Goal: Transaction & Acquisition: Download file/media

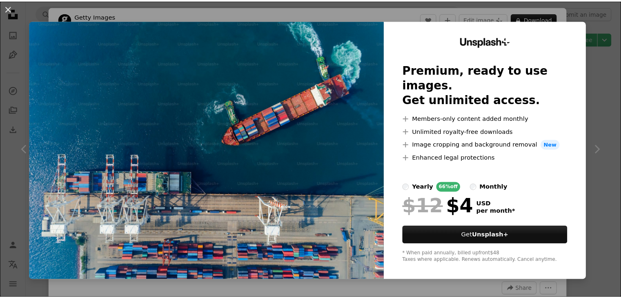
scroll to position [653, 0]
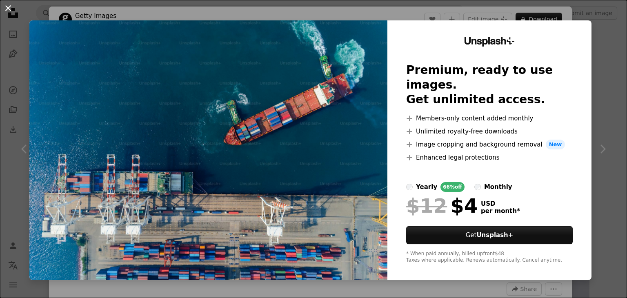
click at [6, 8] on button "An X shape" at bounding box center [8, 8] width 10 height 10
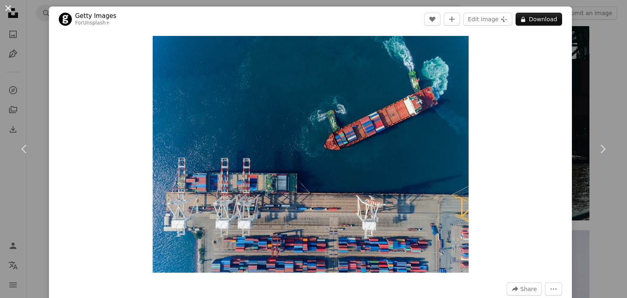
click at [8, 7] on button "An X shape" at bounding box center [8, 8] width 10 height 10
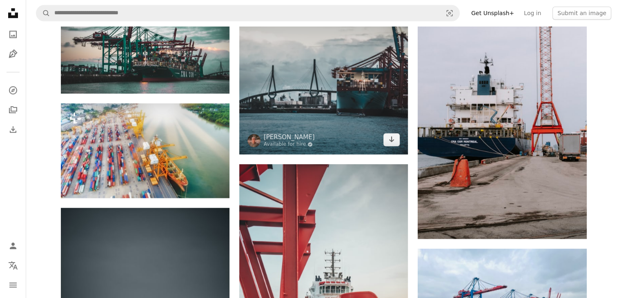
scroll to position [898, 0]
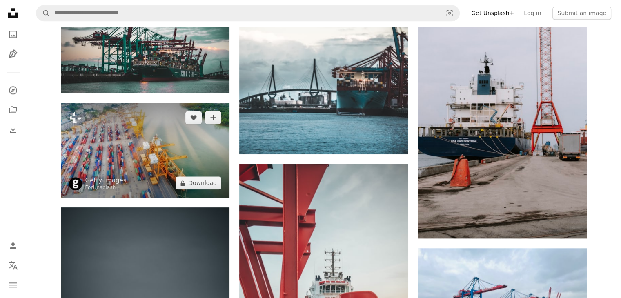
click at [171, 141] on img at bounding box center [145, 150] width 169 height 95
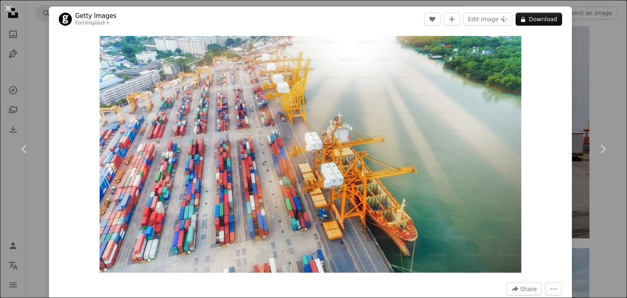
click at [7, 9] on button "An X shape" at bounding box center [8, 8] width 10 height 10
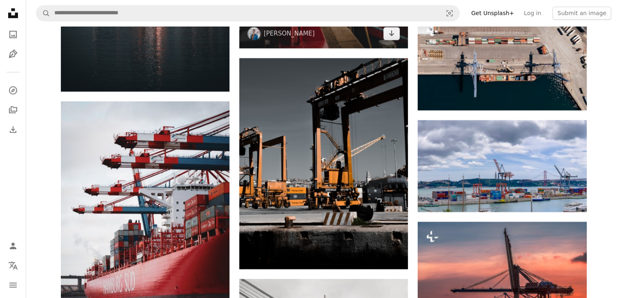
scroll to position [1306, 0]
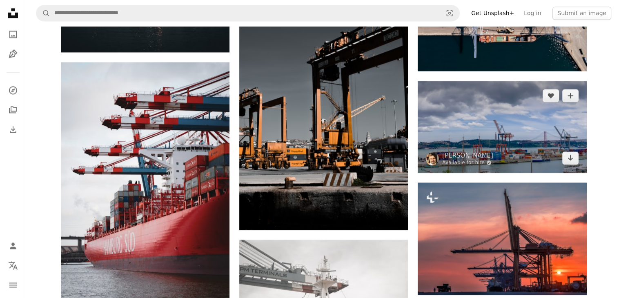
click at [499, 121] on img at bounding box center [501, 127] width 169 height 92
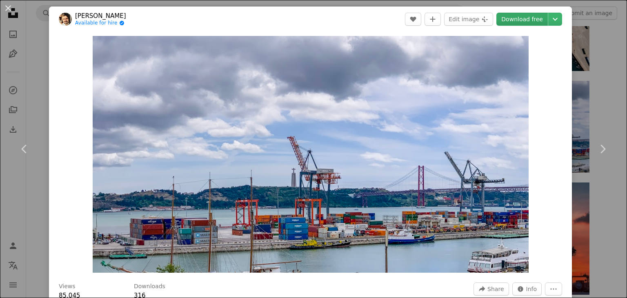
click at [530, 20] on link "Download free" at bounding box center [521, 19] width 51 height 13
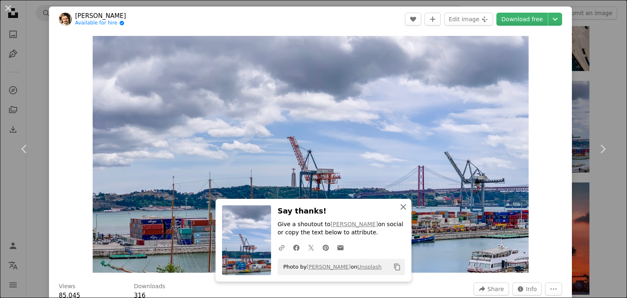
click at [400, 205] on icon "An X shape" at bounding box center [403, 207] width 10 height 10
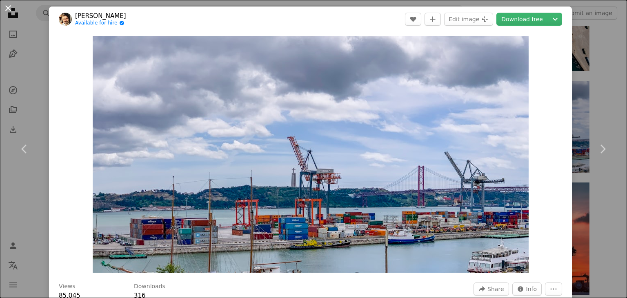
click at [5, 7] on button "An X shape" at bounding box center [8, 8] width 10 height 10
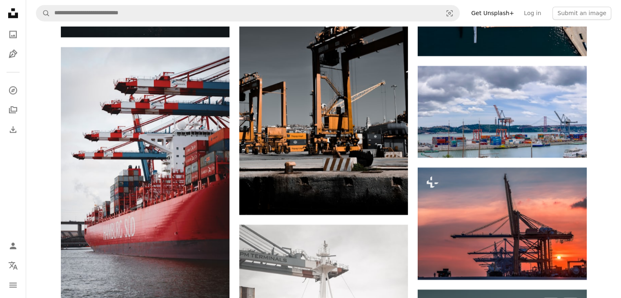
scroll to position [1387, 0]
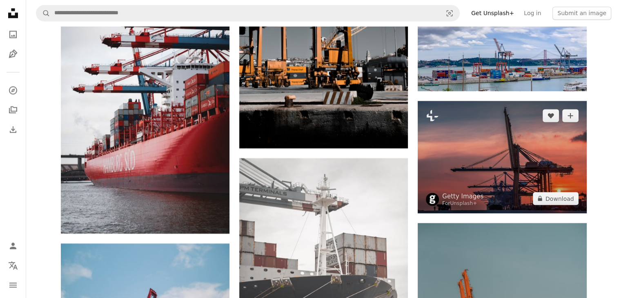
click at [519, 158] on img at bounding box center [501, 157] width 169 height 112
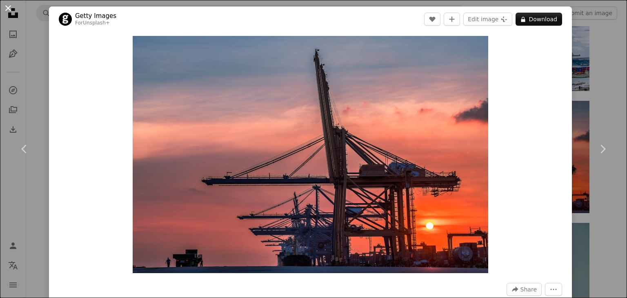
click at [7, 7] on button "An X shape" at bounding box center [8, 8] width 10 height 10
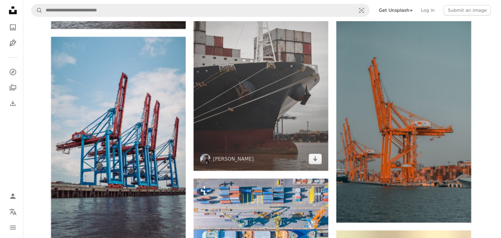
scroll to position [1632, 0]
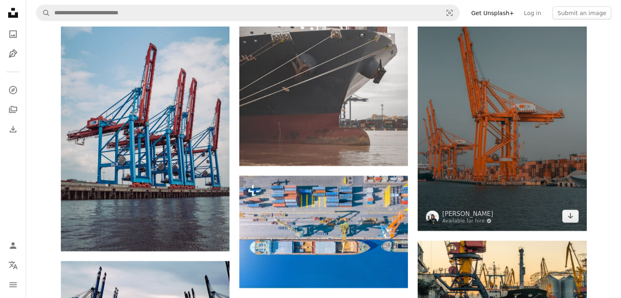
click at [493, 125] on img at bounding box center [501, 104] width 169 height 253
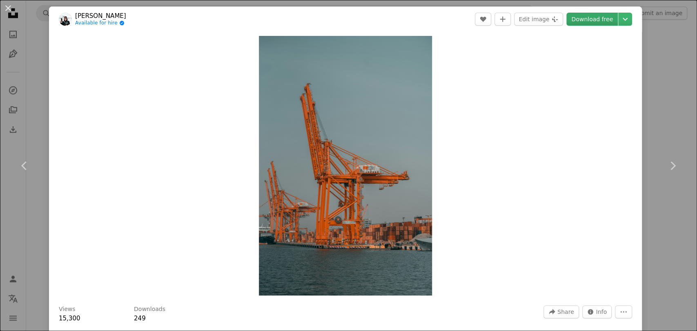
click at [578, 21] on link "Download free" at bounding box center [591, 19] width 51 height 13
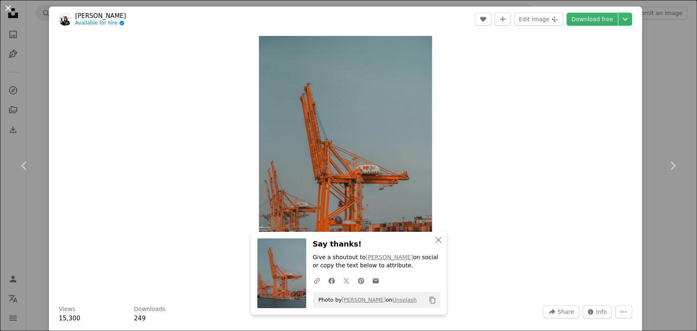
click at [7, 7] on button "An X shape" at bounding box center [8, 8] width 10 height 10
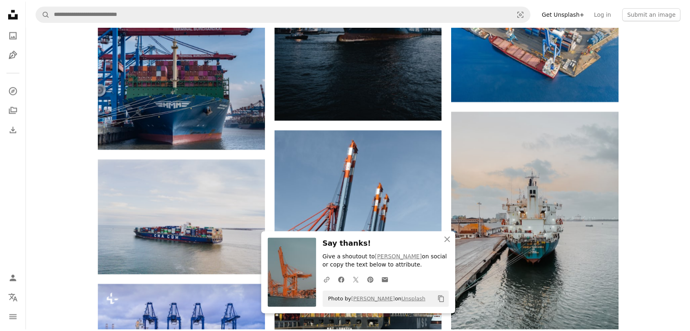
scroll to position [1813, 0]
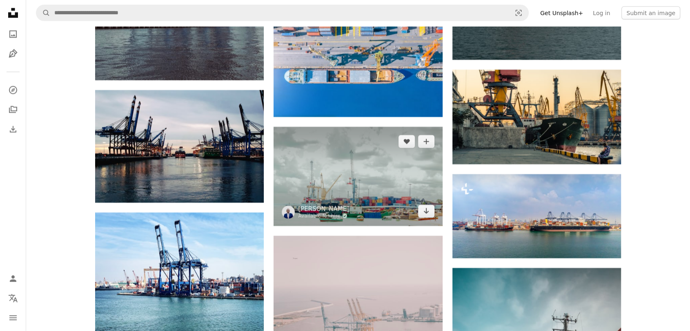
click at [370, 176] on img at bounding box center [357, 176] width 169 height 99
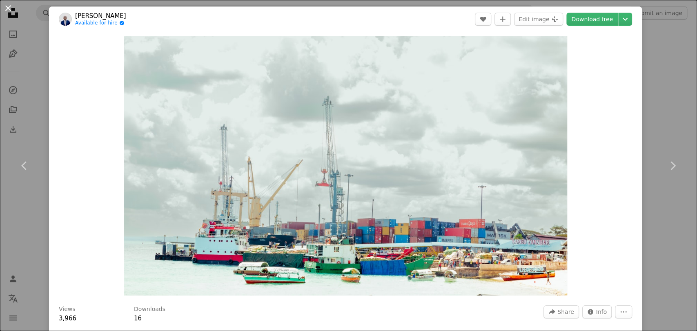
click at [7, 3] on button "An X shape" at bounding box center [8, 8] width 10 height 10
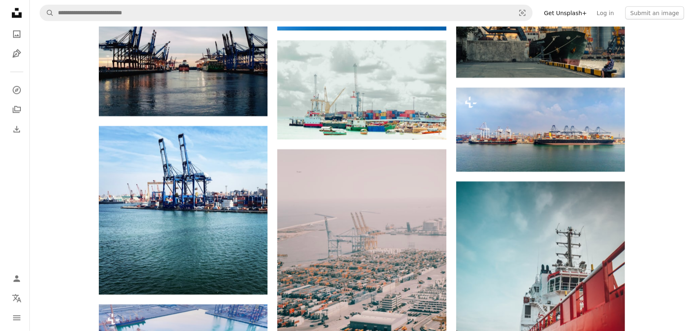
scroll to position [1904, 0]
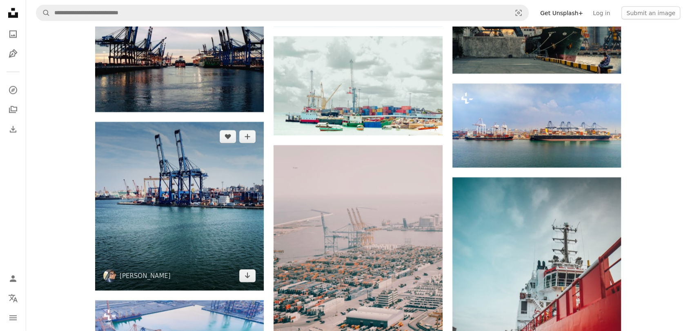
click at [199, 180] on img at bounding box center [179, 206] width 169 height 169
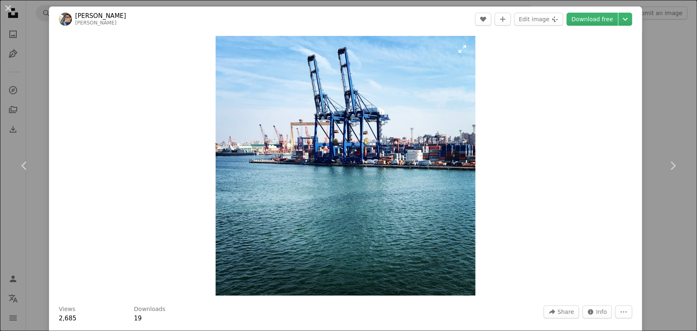
click at [333, 215] on img "Zoom in on this image" at bounding box center [345, 166] width 260 height 260
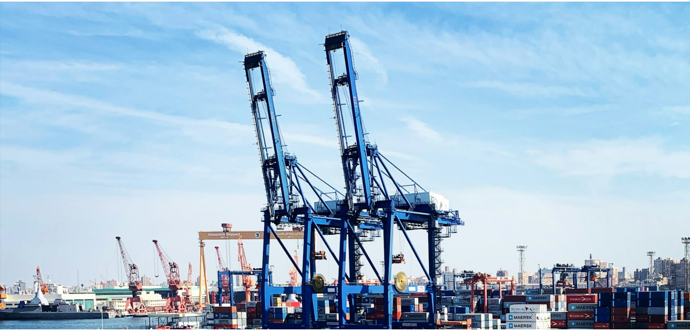
scroll to position [176, 0]
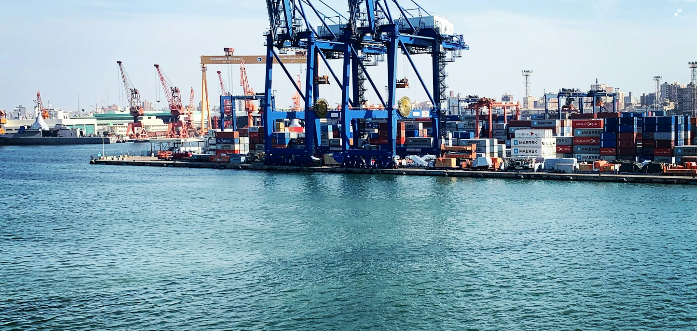
click at [333, 215] on img "Zoom out on this image" at bounding box center [348, 171] width 697 height 697
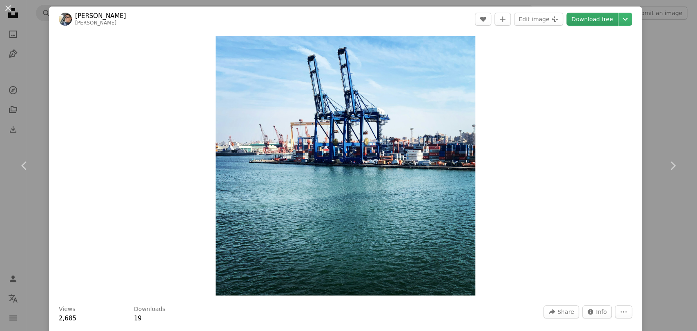
click at [580, 24] on link "Download free" at bounding box center [591, 19] width 51 height 13
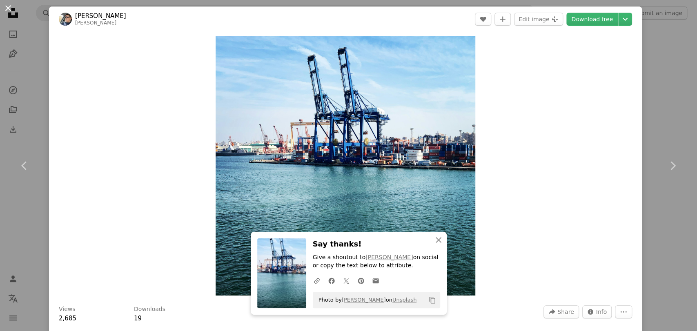
click at [8, 9] on button "An X shape" at bounding box center [8, 8] width 10 height 10
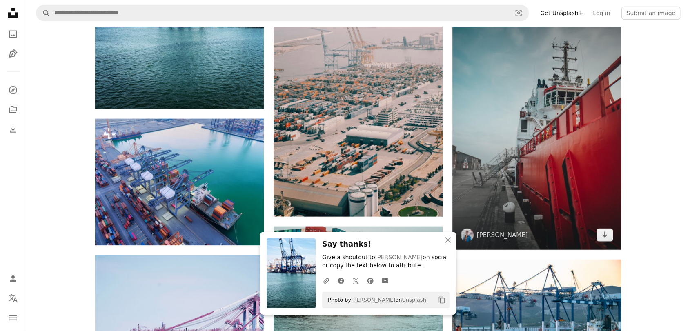
scroll to position [2176, 0]
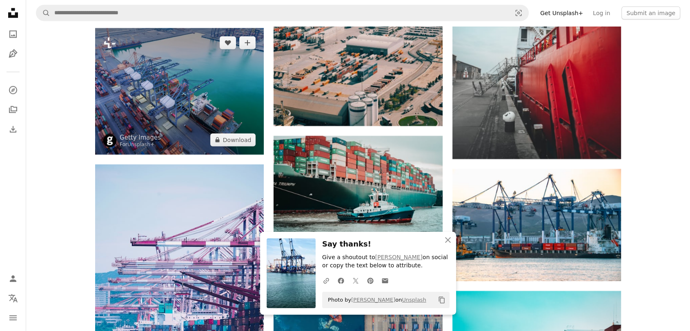
click at [159, 114] on img at bounding box center [179, 91] width 169 height 126
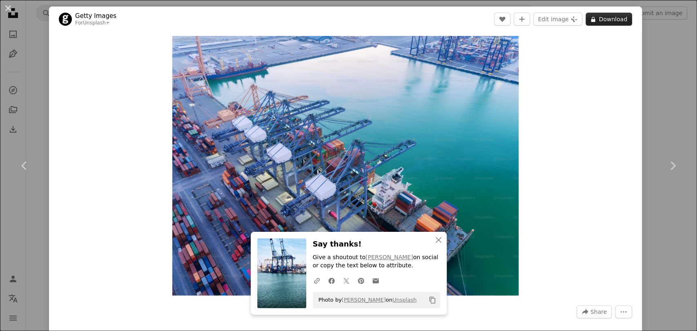
click at [604, 18] on button "A lock Download" at bounding box center [608, 19] width 47 height 13
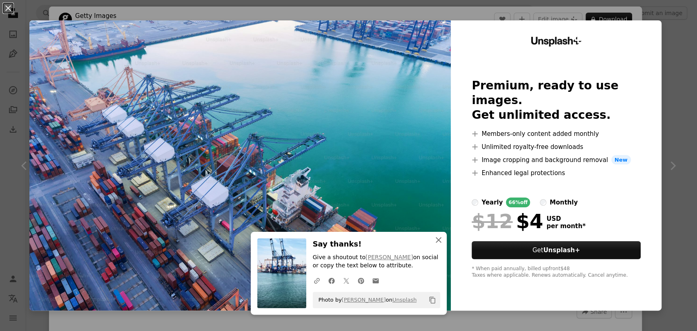
click at [433, 242] on icon "An X shape" at bounding box center [438, 240] width 10 height 10
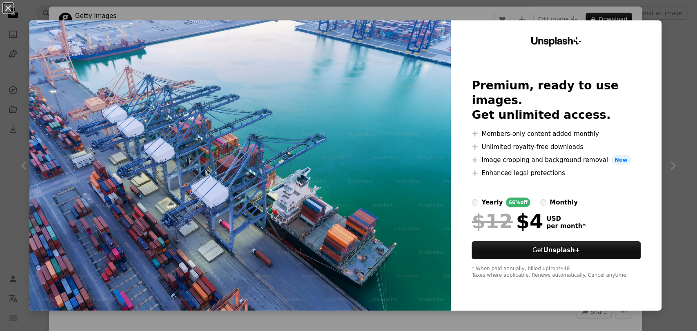
click at [9, 7] on button "An X shape" at bounding box center [8, 8] width 10 height 10
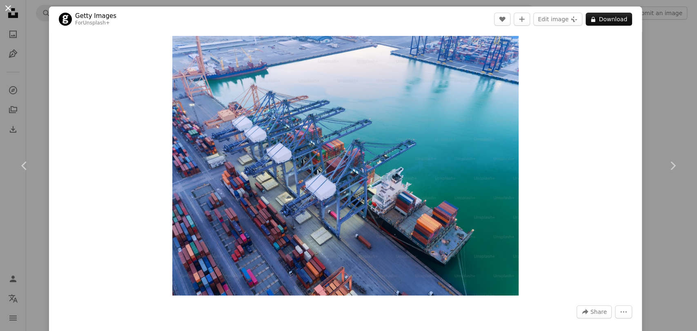
click at [5, 9] on button "An X shape" at bounding box center [8, 8] width 10 height 10
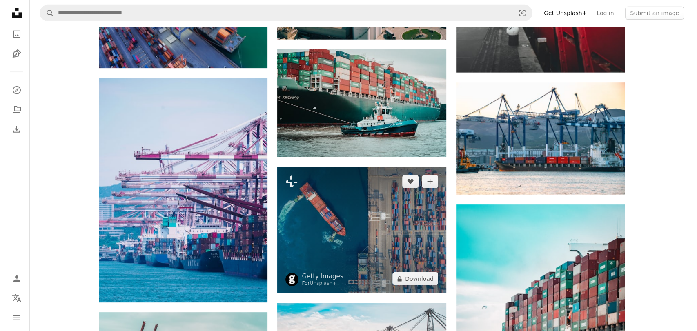
scroll to position [2267, 0]
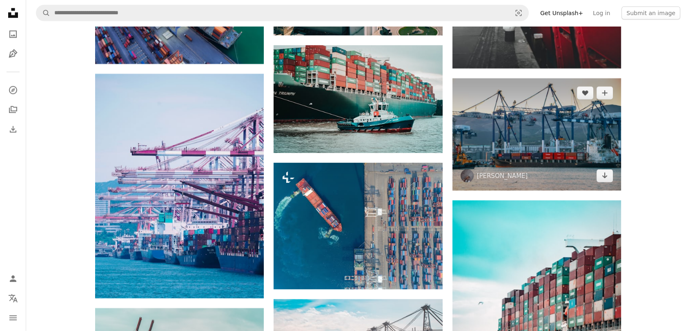
click at [532, 148] on img at bounding box center [536, 134] width 169 height 112
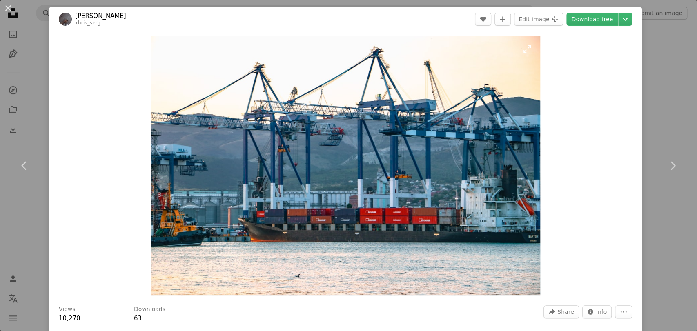
click at [526, 194] on img "Zoom in on this image" at bounding box center [345, 166] width 389 height 260
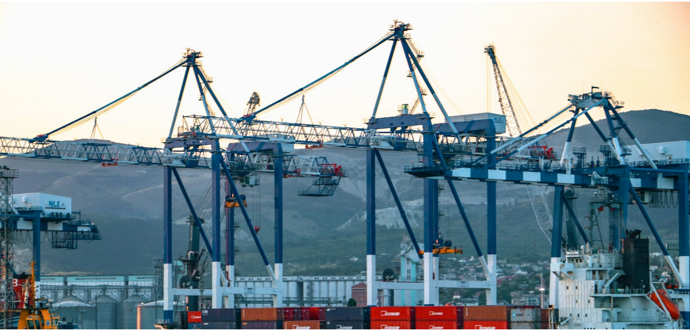
scroll to position [62, 0]
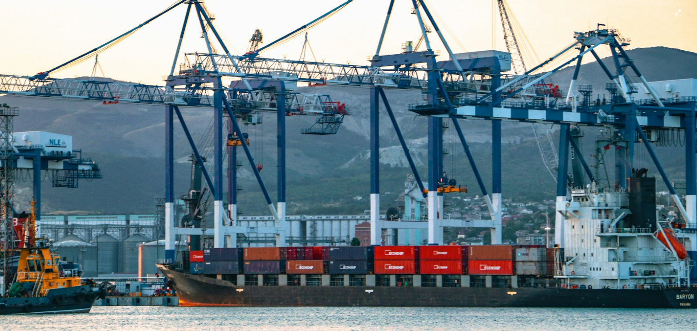
click at [526, 194] on img "Zoom out on this image" at bounding box center [348, 170] width 697 height 465
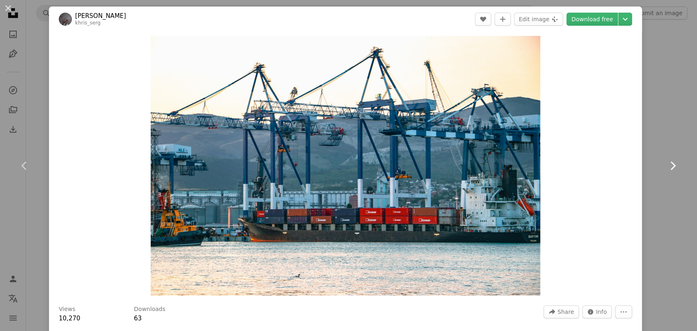
click at [626, 166] on icon "Chevron right" at bounding box center [672, 165] width 13 height 13
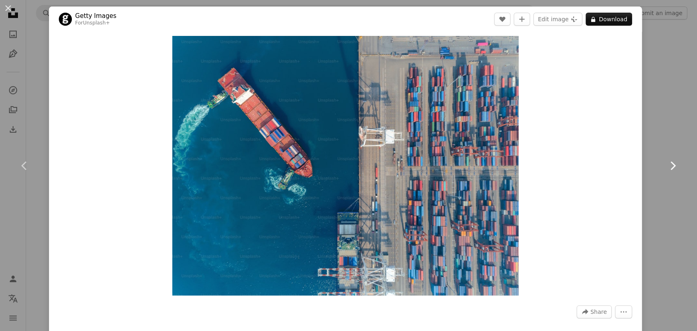
click at [626, 166] on icon "Chevron right" at bounding box center [672, 165] width 13 height 13
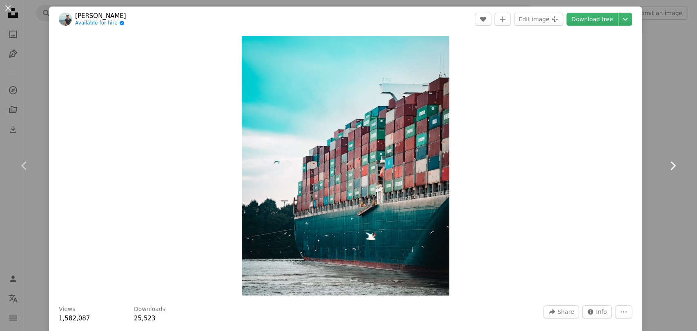
click at [626, 166] on icon "Chevron right" at bounding box center [672, 165] width 13 height 13
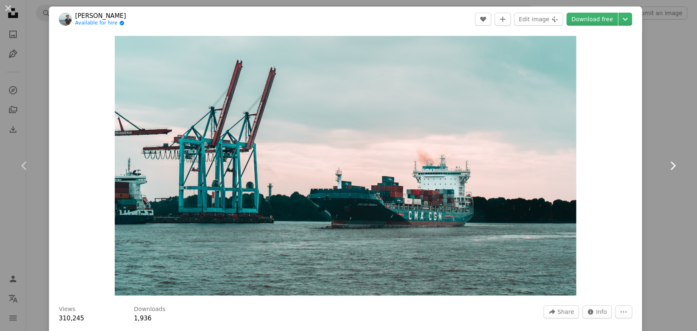
click at [626, 166] on icon "Chevron right" at bounding box center [672, 165] width 13 height 13
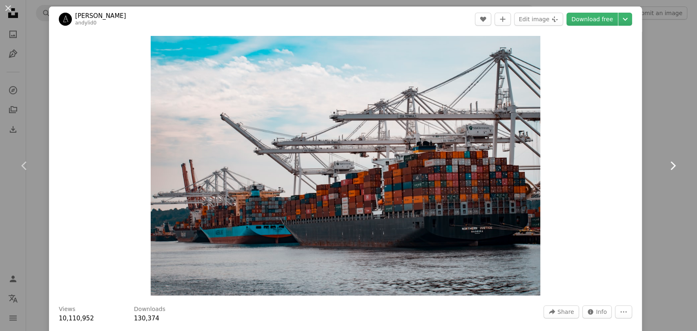
click at [626, 166] on icon "Chevron right" at bounding box center [672, 165] width 13 height 13
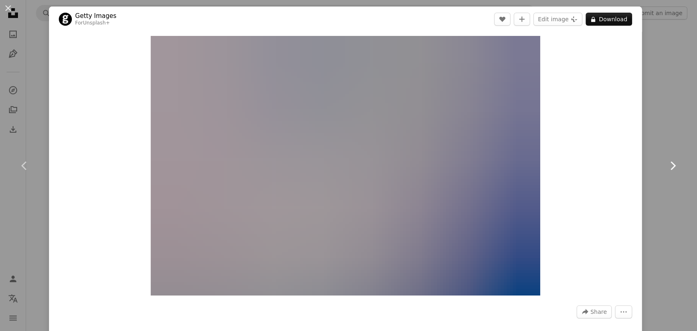
click at [626, 166] on icon "Chevron right" at bounding box center [672, 165] width 13 height 13
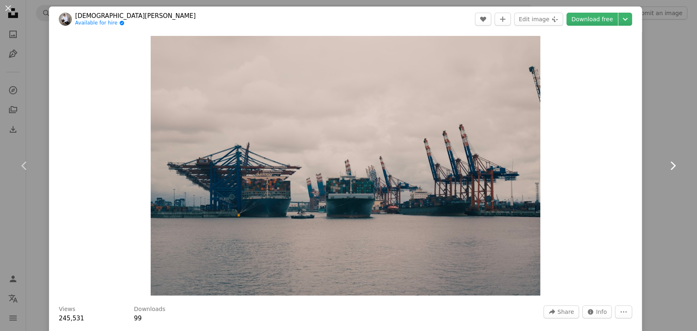
click at [626, 165] on icon "Chevron right" at bounding box center [672, 165] width 13 height 13
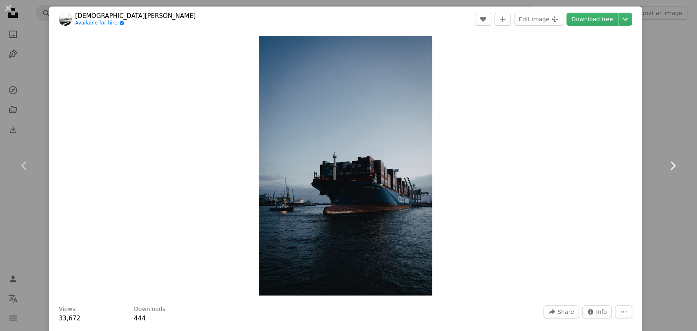
click at [626, 165] on icon "Chevron right" at bounding box center [672, 165] width 13 height 13
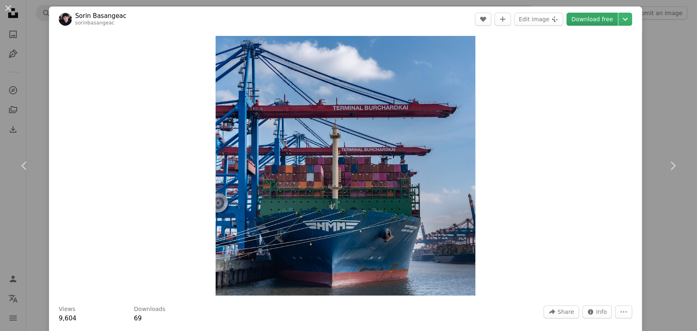
click at [586, 18] on link "Download free" at bounding box center [591, 19] width 51 height 13
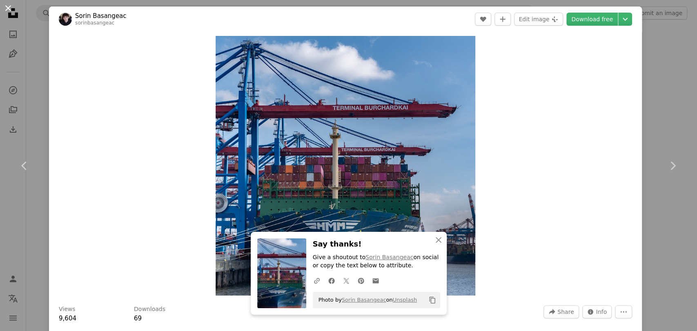
click at [7, 6] on button "An X shape" at bounding box center [8, 8] width 10 height 10
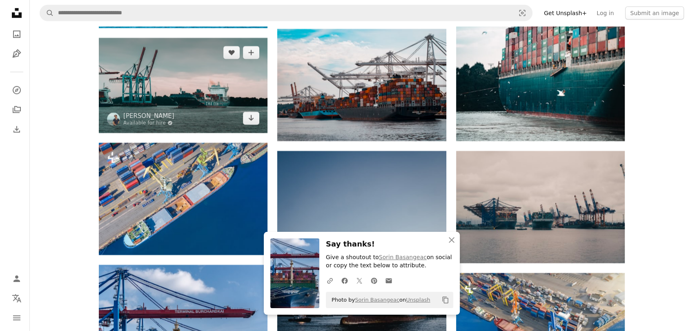
scroll to position [2539, 0]
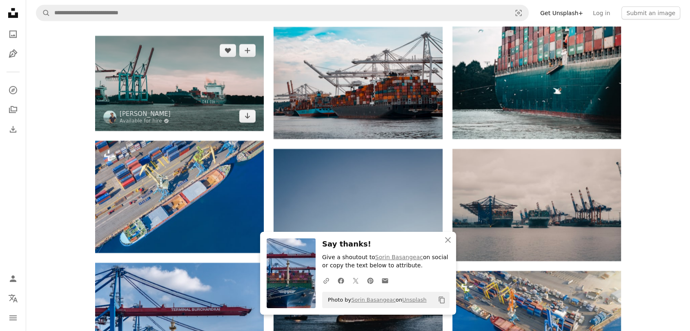
click at [155, 89] on img at bounding box center [179, 83] width 169 height 95
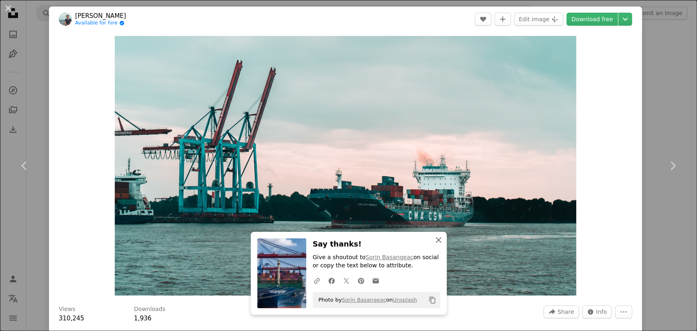
click at [435, 239] on icon "button" at bounding box center [438, 240] width 6 height 6
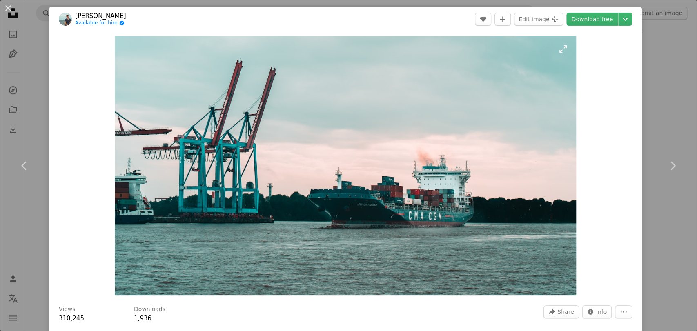
click at [435, 235] on img "Zoom in on this image" at bounding box center [346, 166] width 462 height 260
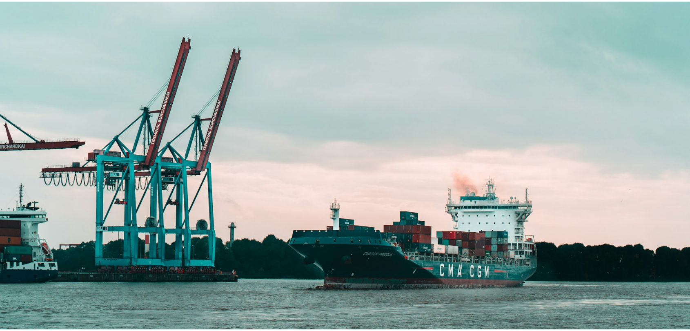
scroll to position [27, 0]
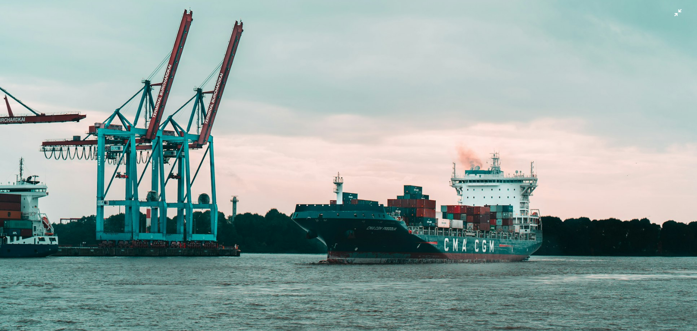
click at [435, 235] on img "Zoom out on this image" at bounding box center [348, 169] width 697 height 393
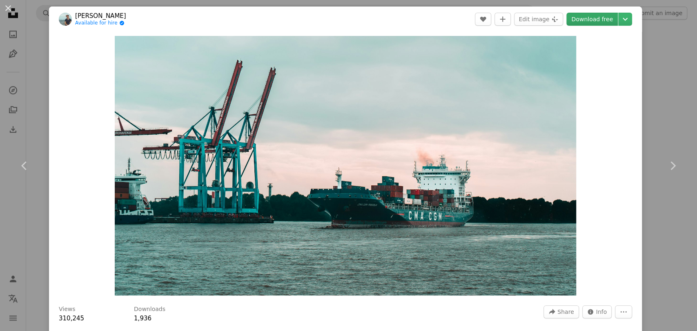
click at [586, 20] on link "Download free" at bounding box center [591, 19] width 51 height 13
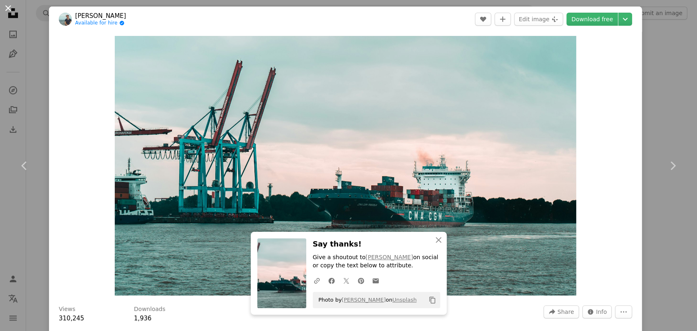
click at [7, 4] on button "An X shape" at bounding box center [8, 8] width 10 height 10
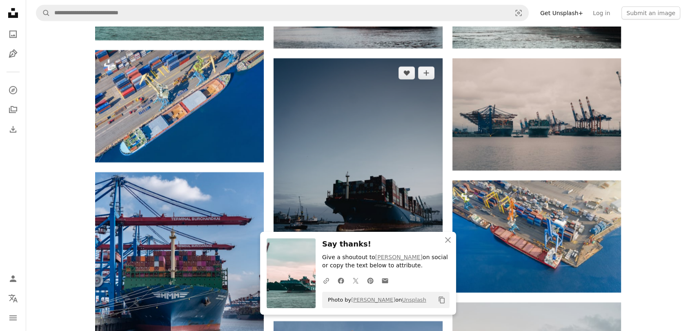
scroll to position [2675, 0]
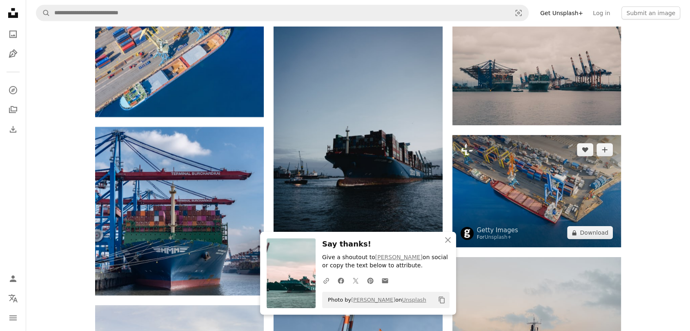
click at [560, 187] on img at bounding box center [536, 191] width 169 height 112
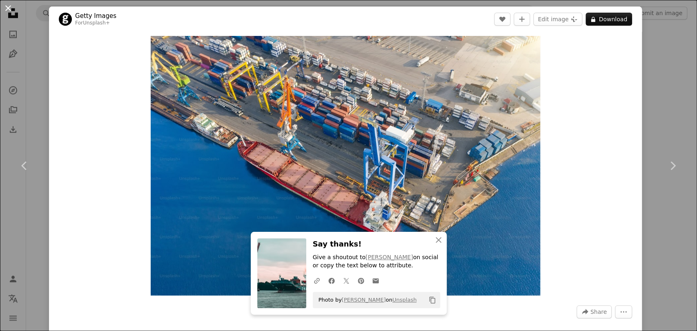
click at [4, 6] on button "An X shape" at bounding box center [8, 8] width 10 height 10
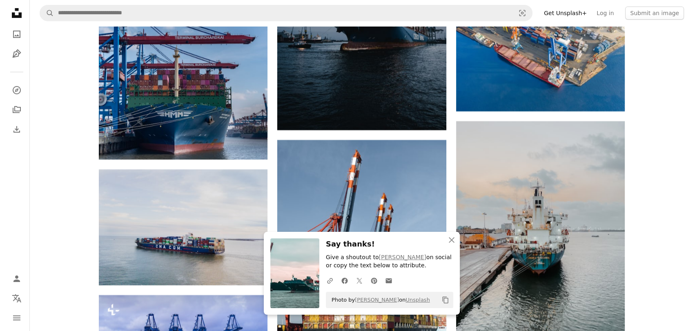
scroll to position [2902, 0]
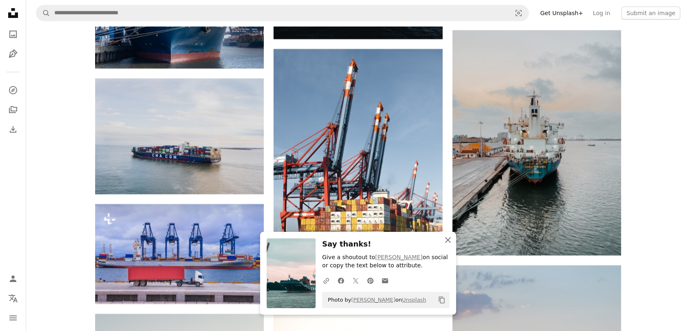
click at [447, 238] on icon "An X shape" at bounding box center [448, 240] width 10 height 10
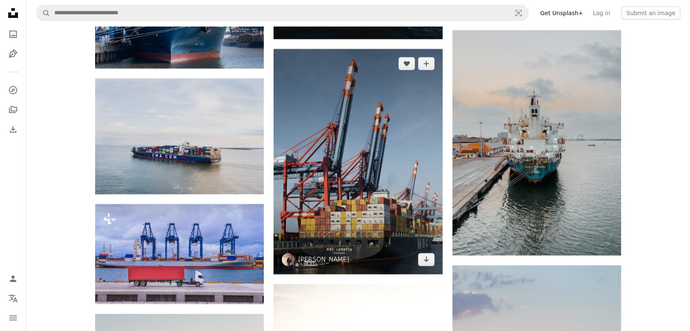
click at [356, 167] on img at bounding box center [357, 161] width 169 height 225
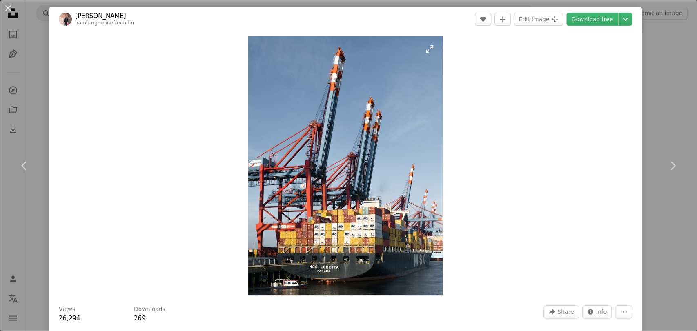
click at [356, 159] on img "Zoom in on this image" at bounding box center [345, 166] width 195 height 260
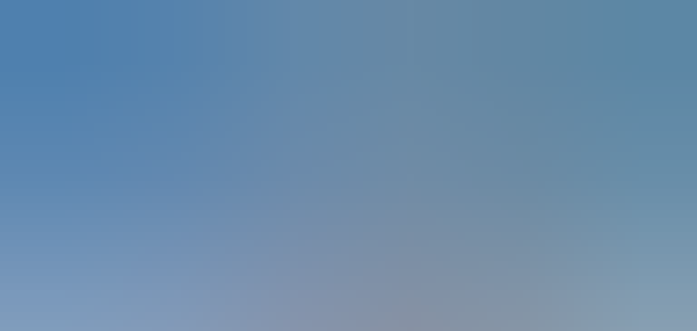
scroll to position [290, 0]
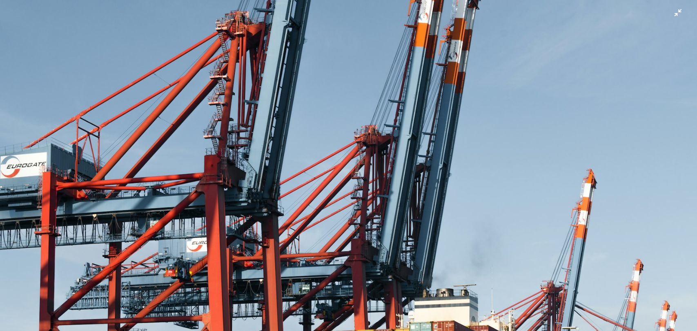
click at [356, 159] on img "Zoom out on this image" at bounding box center [348, 174] width 697 height 930
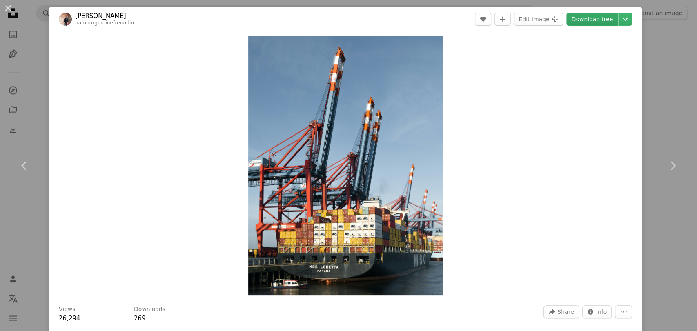
click at [592, 20] on link "Download free" at bounding box center [591, 19] width 51 height 13
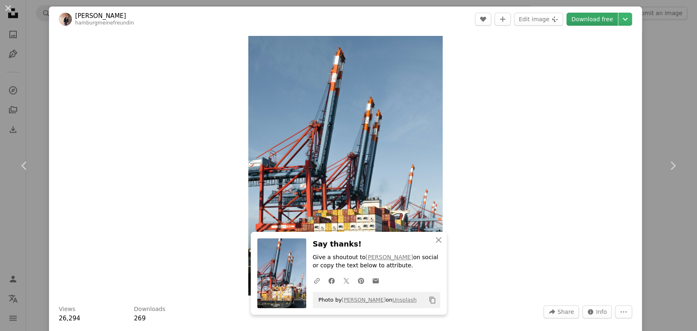
click at [598, 20] on link "Download free" at bounding box center [591, 19] width 51 height 13
click at [7, 7] on button "An X shape" at bounding box center [8, 8] width 10 height 10
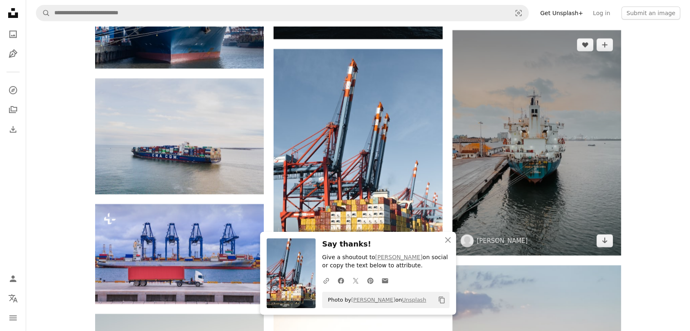
click at [559, 160] on img at bounding box center [536, 142] width 169 height 225
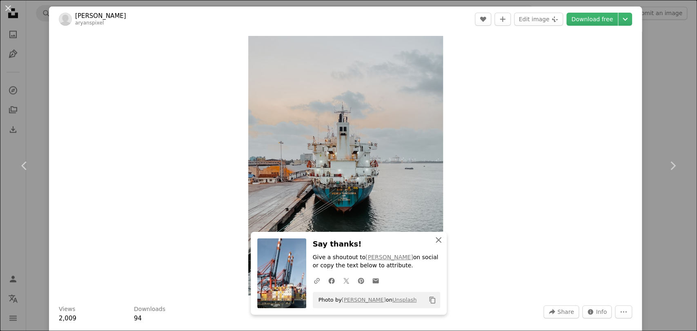
click at [433, 240] on icon "An X shape" at bounding box center [438, 240] width 10 height 10
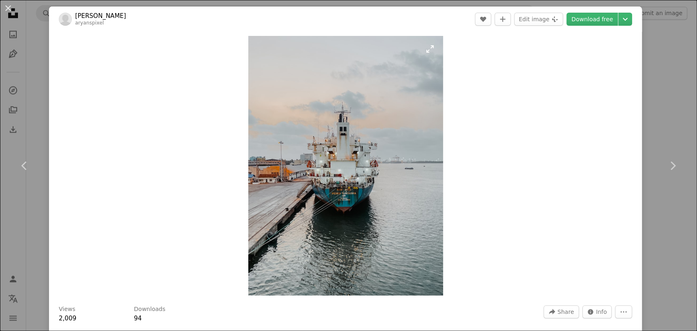
click at [361, 213] on img "Zoom in on this image" at bounding box center [345, 166] width 195 height 260
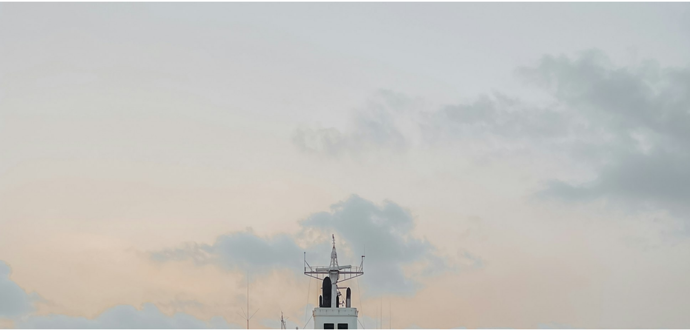
scroll to position [290, 0]
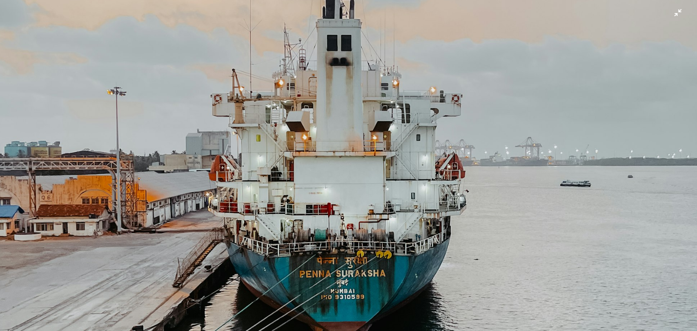
click at [366, 211] on img "Zoom out on this image" at bounding box center [348, 174] width 697 height 930
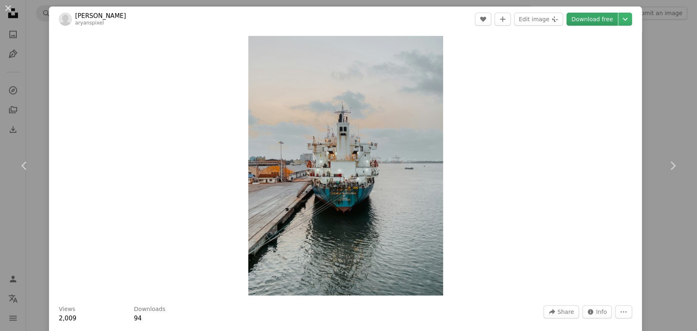
click at [590, 20] on link "Download free" at bounding box center [591, 19] width 51 height 13
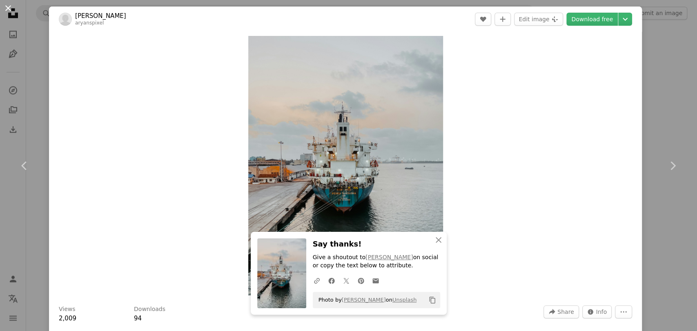
click at [11, 7] on button "An X shape" at bounding box center [8, 8] width 10 height 10
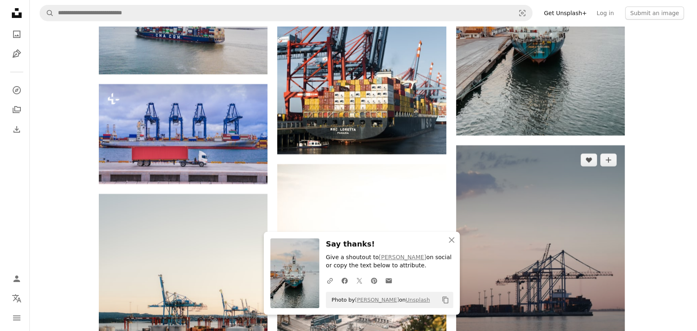
scroll to position [3038, 0]
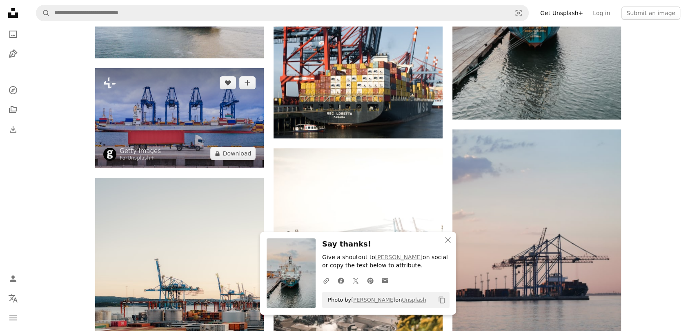
click at [191, 122] on img at bounding box center [179, 118] width 169 height 100
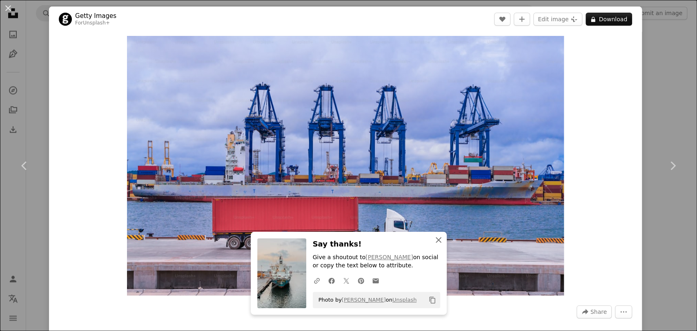
click at [433, 240] on icon "An X shape" at bounding box center [438, 240] width 10 height 10
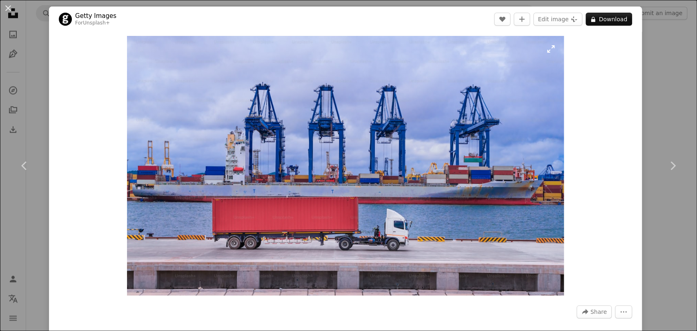
click at [473, 191] on img "Zoom in on this image" at bounding box center [345, 166] width 437 height 260
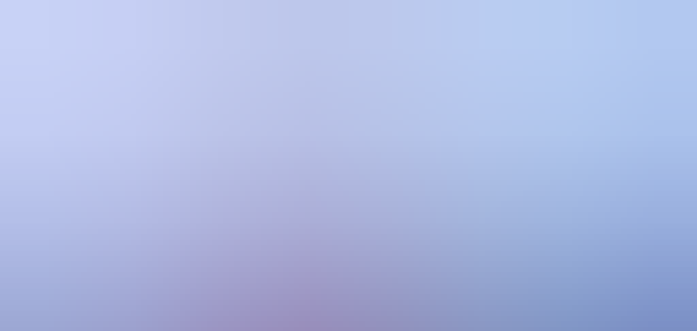
scroll to position [38, 0]
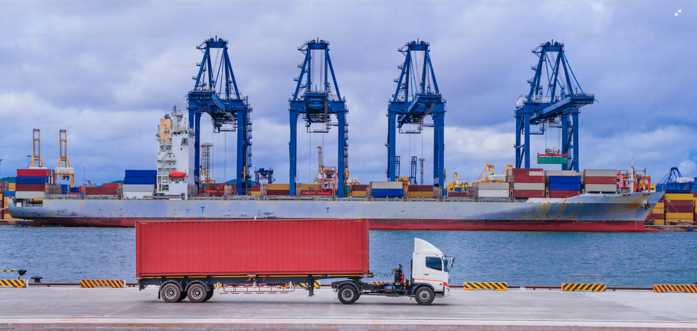
click at [406, 182] on img "Zoom out on this image" at bounding box center [348, 169] width 697 height 414
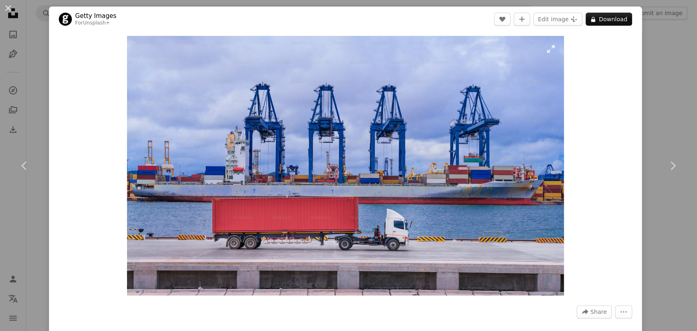
click at [406, 182] on img "Zoom in on this image" at bounding box center [345, 166] width 437 height 260
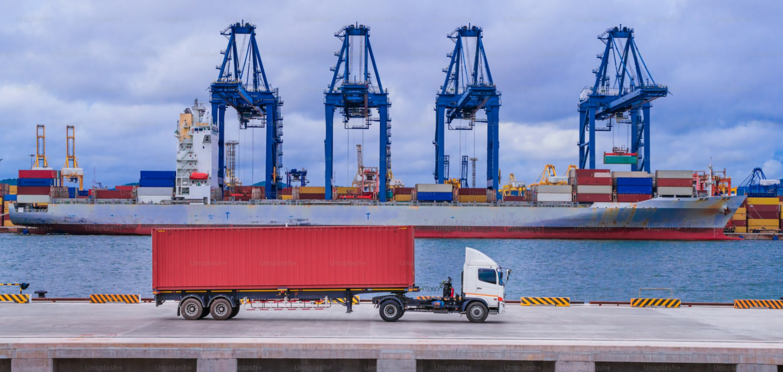
scroll to position [33, 0]
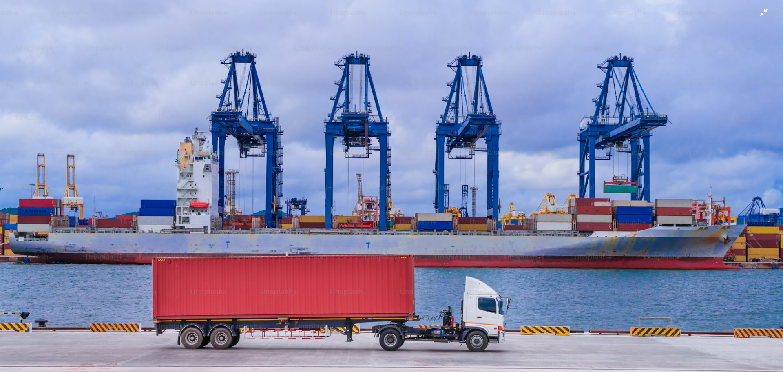
click at [502, 123] on img "Zoom out on this image" at bounding box center [392, 199] width 784 height 466
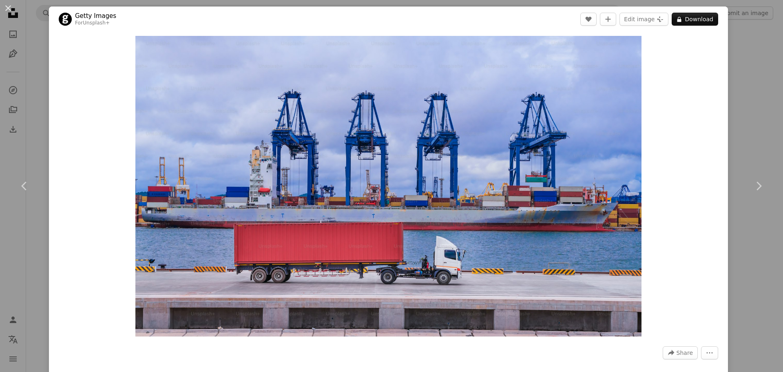
click at [7, 11] on button "An X shape" at bounding box center [8, 8] width 10 height 10
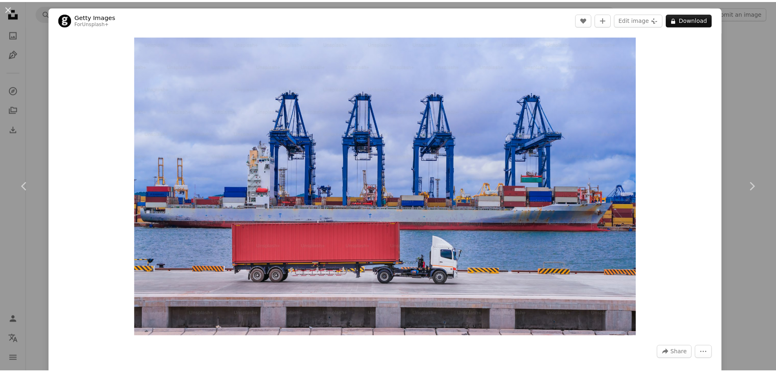
scroll to position [3417, 0]
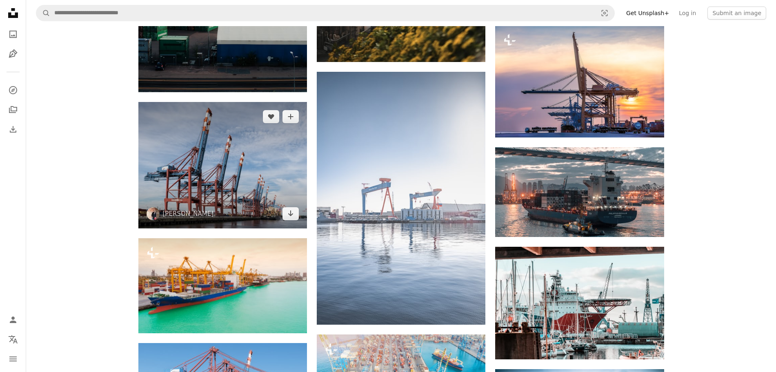
click at [224, 147] on img at bounding box center [222, 165] width 169 height 126
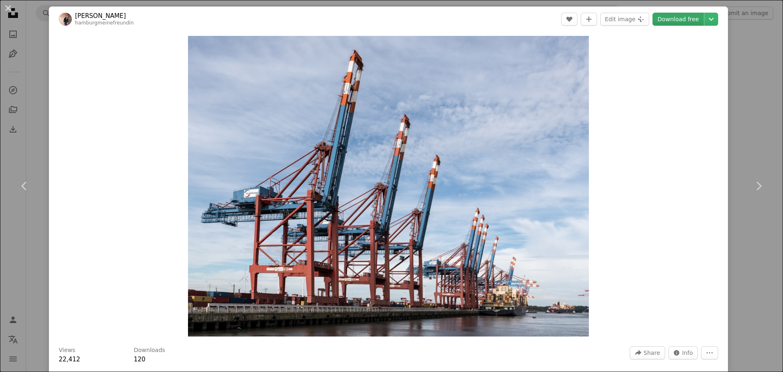
click at [626, 19] on link "Download free" at bounding box center [678, 19] width 51 height 13
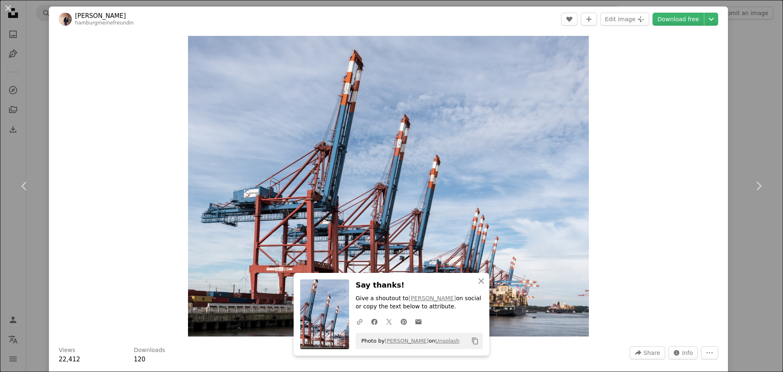
click at [9, 5] on button "An X shape" at bounding box center [8, 8] width 10 height 10
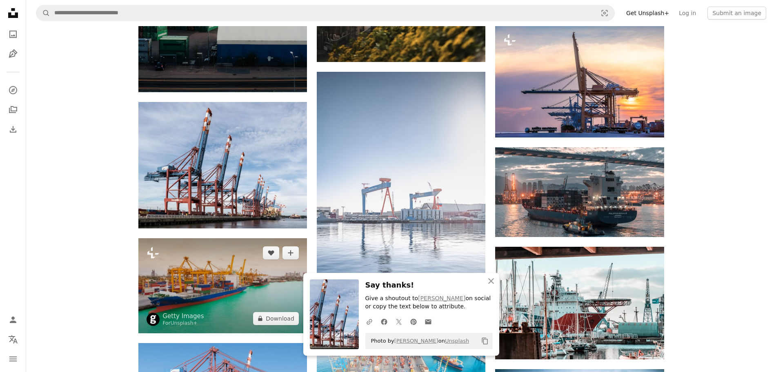
click at [202, 274] on img at bounding box center [222, 285] width 169 height 95
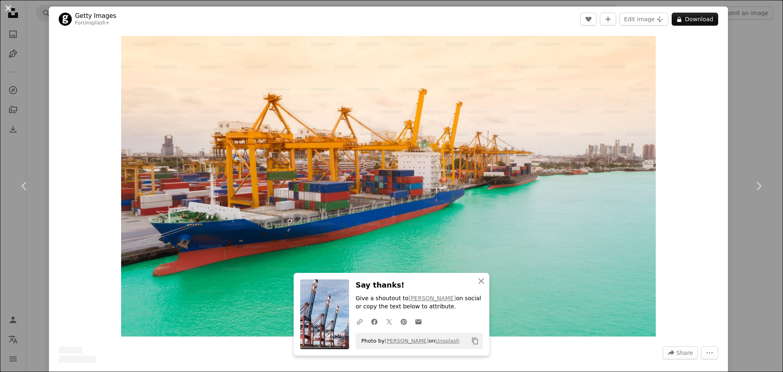
click at [11, 8] on button "An X shape" at bounding box center [8, 8] width 10 height 10
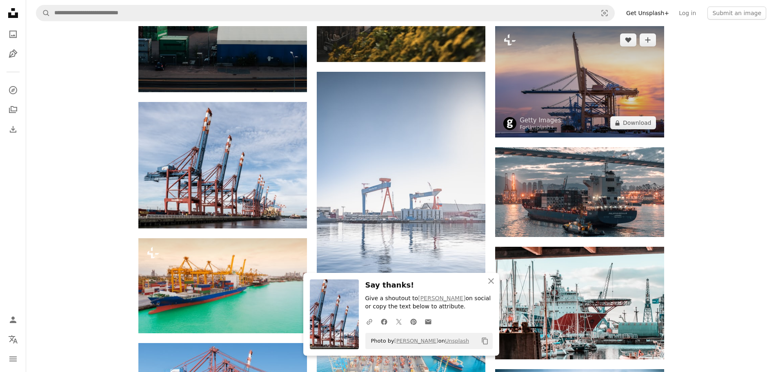
click at [583, 80] on img at bounding box center [579, 81] width 169 height 112
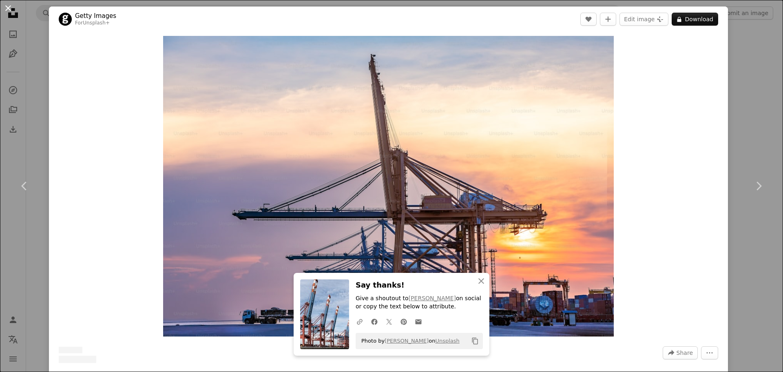
click at [8, 8] on button "An X shape" at bounding box center [8, 8] width 10 height 10
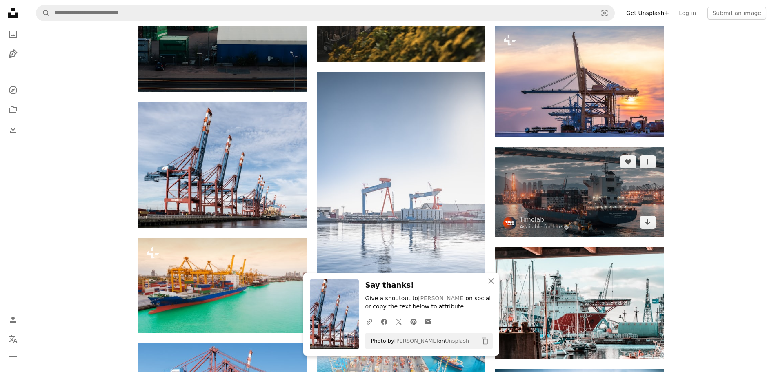
click at [608, 180] on img at bounding box center [579, 192] width 169 height 90
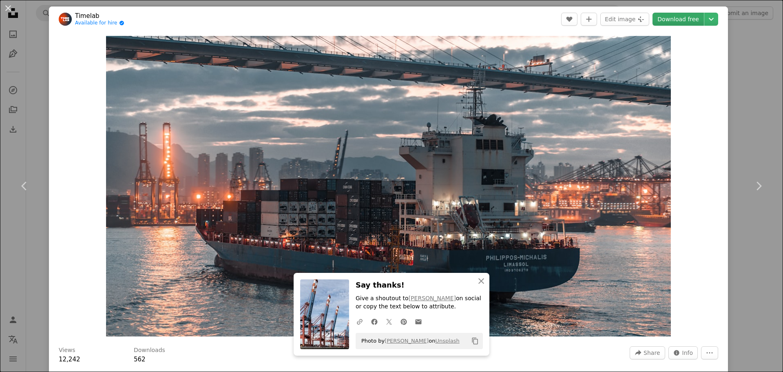
click at [626, 20] on link "Download free" at bounding box center [678, 19] width 51 height 13
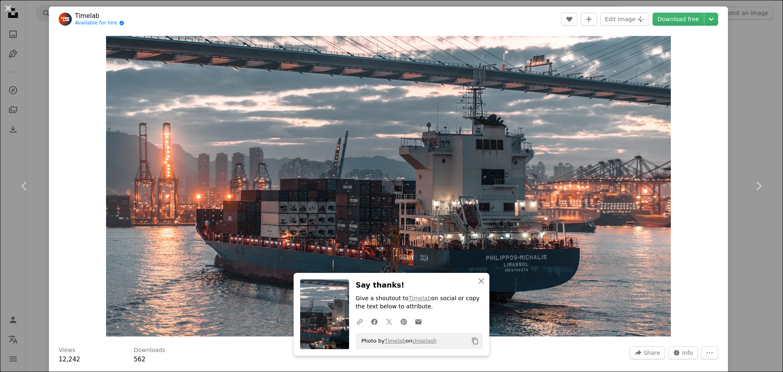
click at [9, 10] on button "An X shape" at bounding box center [8, 8] width 10 height 10
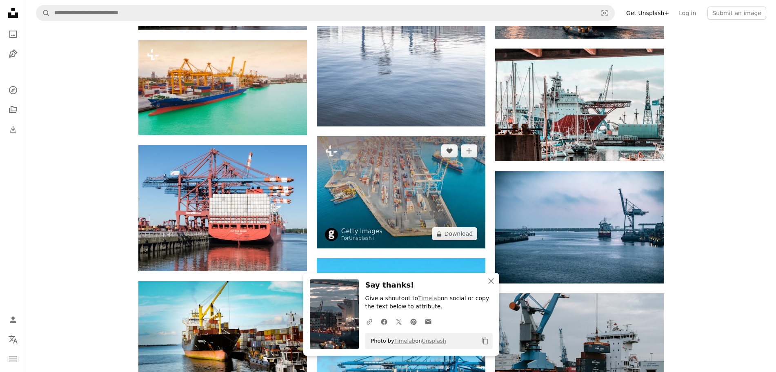
scroll to position [3672, 0]
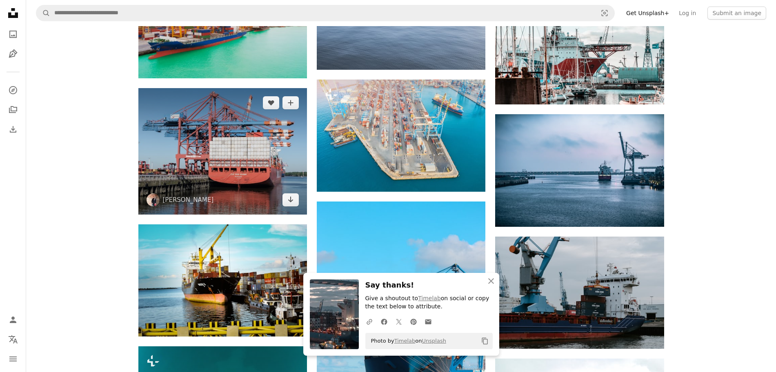
click at [225, 146] on img at bounding box center [222, 151] width 169 height 126
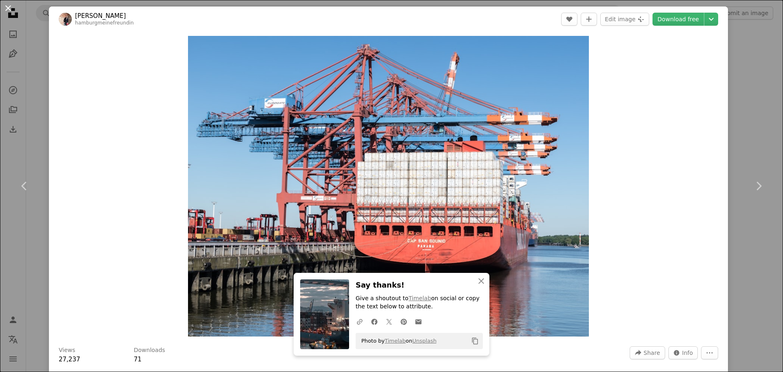
click at [11, 7] on button "An X shape" at bounding box center [8, 8] width 10 height 10
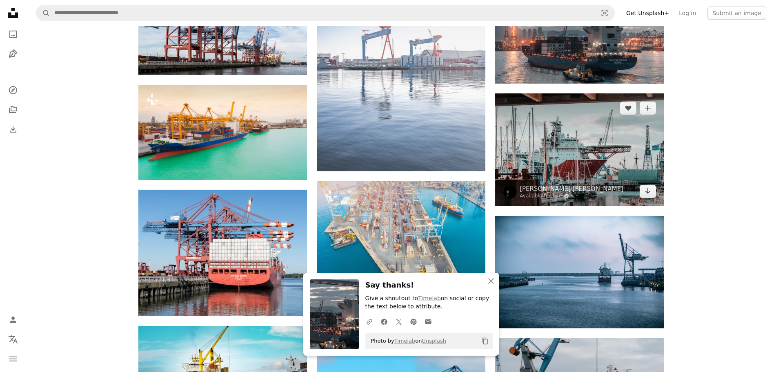
scroll to position [3570, 0]
click at [598, 140] on img at bounding box center [579, 150] width 169 height 112
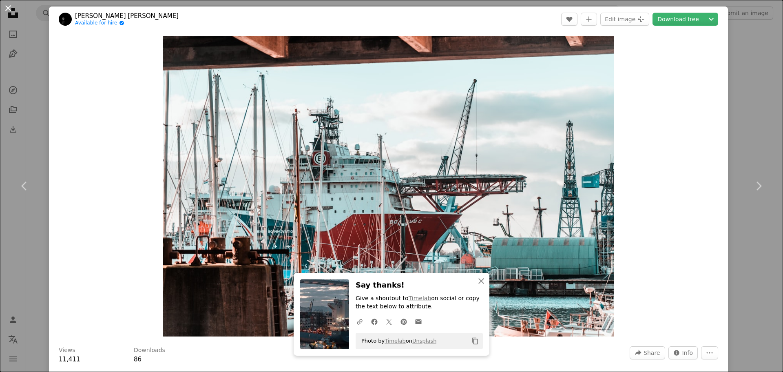
click at [9, 9] on button "An X shape" at bounding box center [8, 8] width 10 height 10
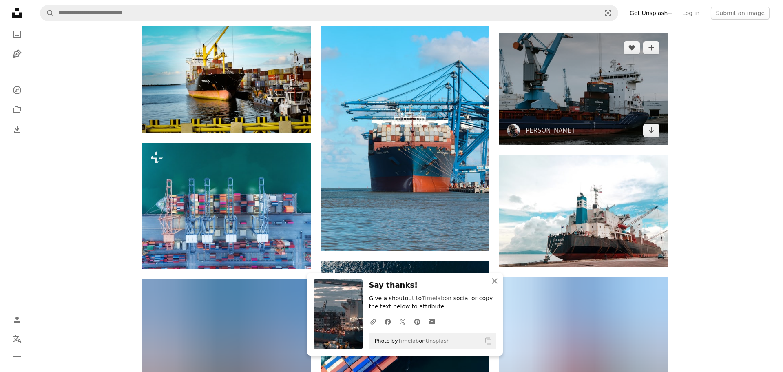
scroll to position [3876, 0]
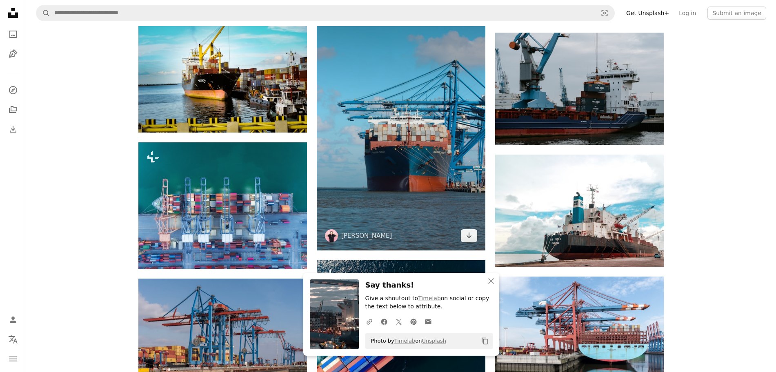
click at [442, 177] on img at bounding box center [401, 124] width 169 height 253
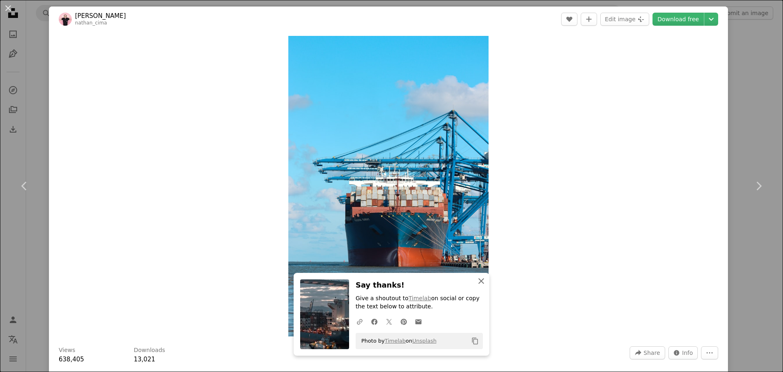
click at [479, 280] on icon "button" at bounding box center [482, 281] width 6 height 6
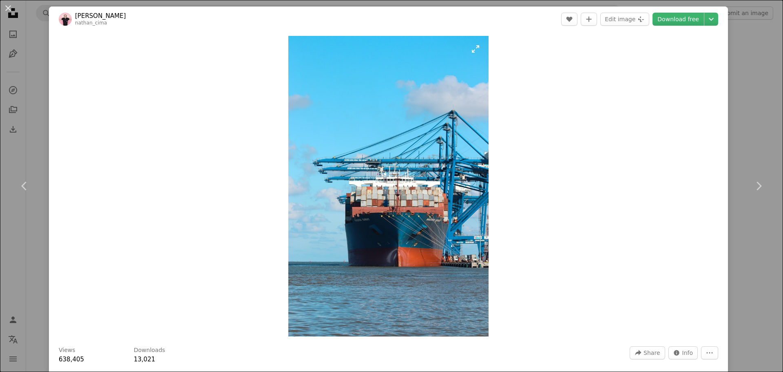
click at [418, 193] on img "Zoom in on this image" at bounding box center [388, 186] width 200 height 301
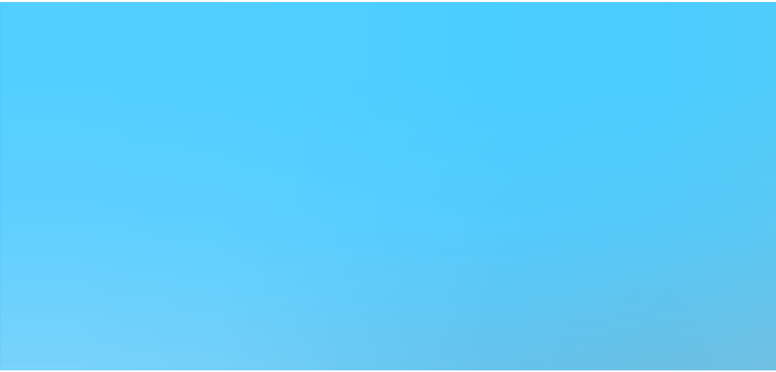
scroll to position [391, 0]
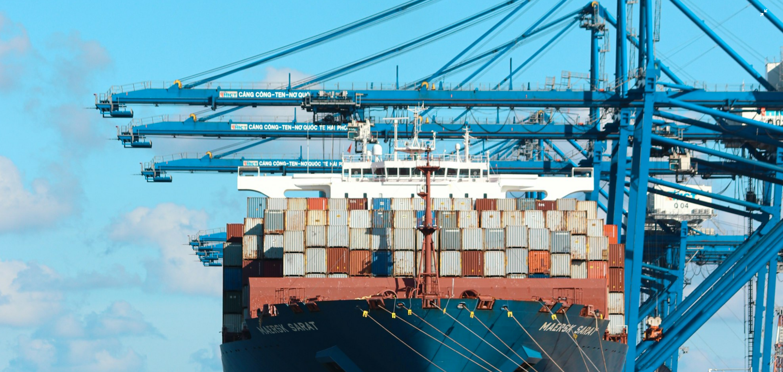
click at [422, 224] on img "Zoom out on this image" at bounding box center [392, 197] width 784 height 1176
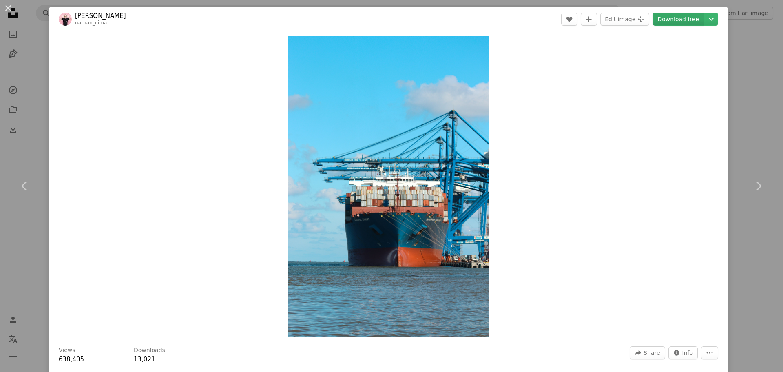
click at [626, 16] on link "Download free" at bounding box center [678, 19] width 51 height 13
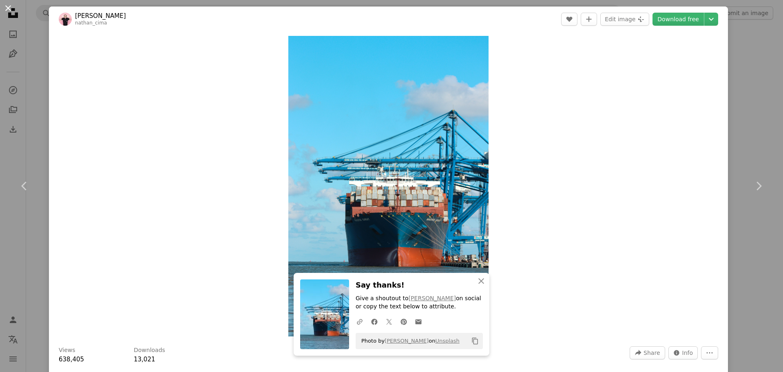
click at [7, 5] on button "An X shape" at bounding box center [8, 8] width 10 height 10
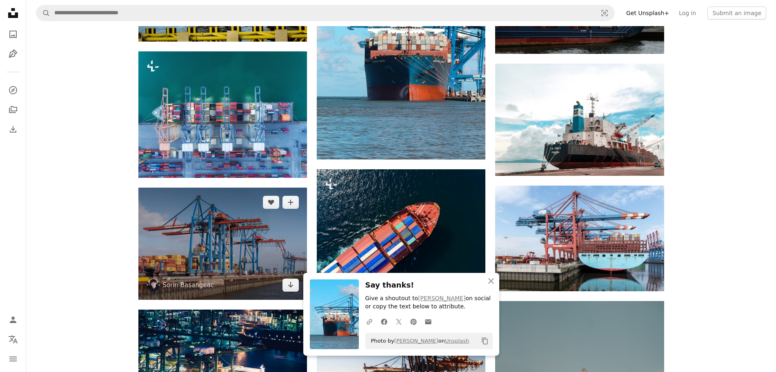
scroll to position [3978, 0]
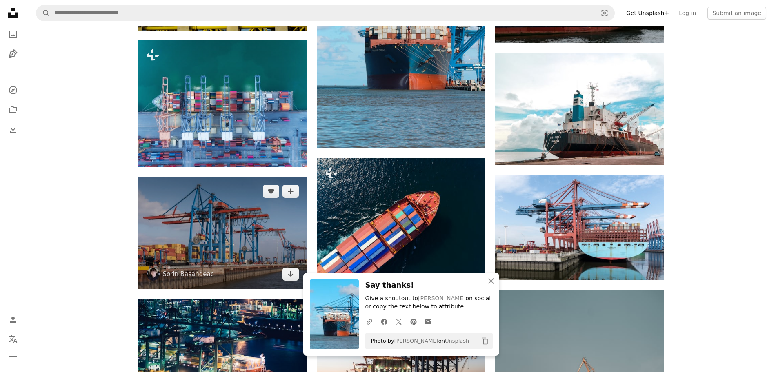
click at [237, 234] on img at bounding box center [222, 233] width 169 height 112
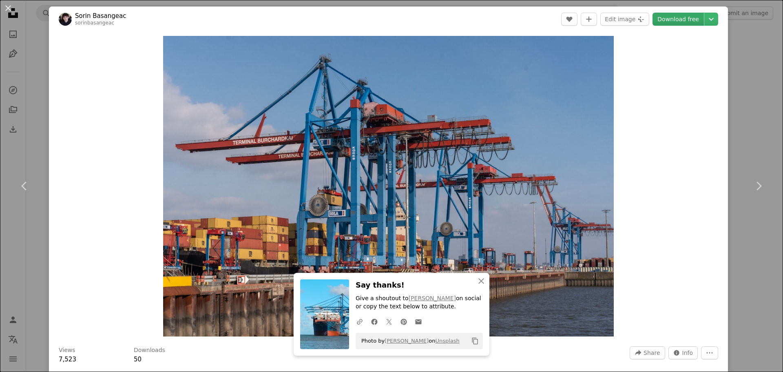
click at [626, 20] on link "Download free" at bounding box center [678, 19] width 51 height 13
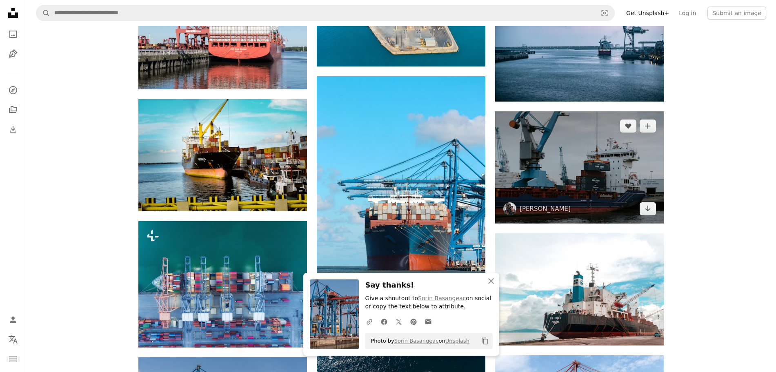
scroll to position [3774, 0]
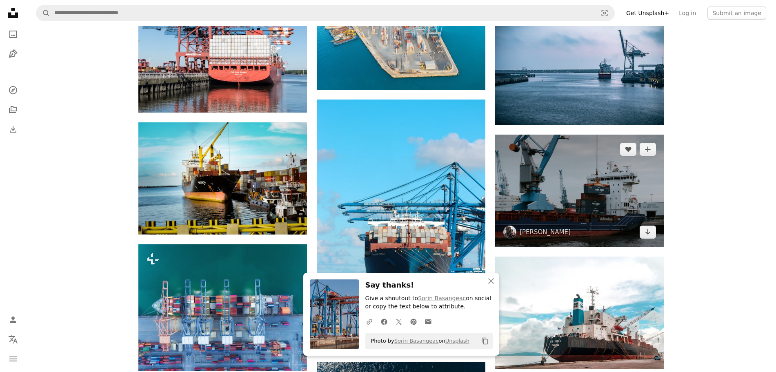
click at [596, 166] on img at bounding box center [579, 191] width 169 height 112
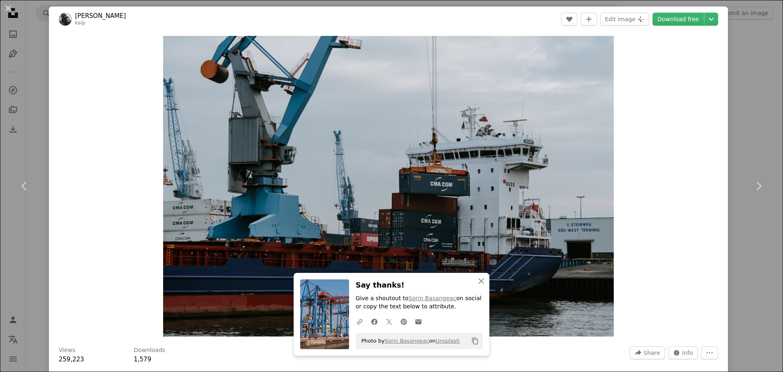
drag, startPoint x: 10, startPoint y: 7, endPoint x: 81, endPoint y: 65, distance: 91.9
click at [12, 7] on button "An X shape" at bounding box center [8, 8] width 10 height 10
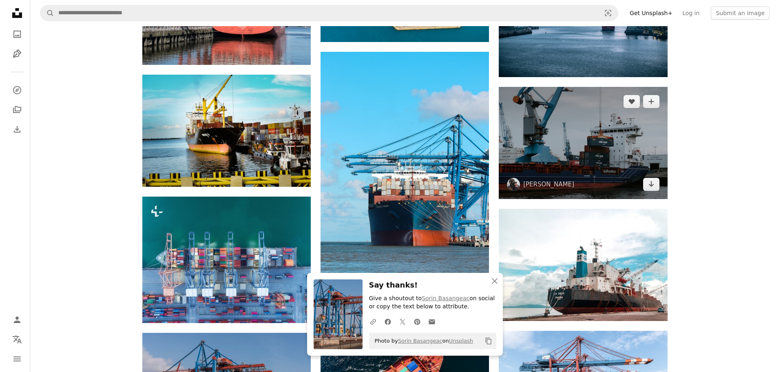
scroll to position [3876, 0]
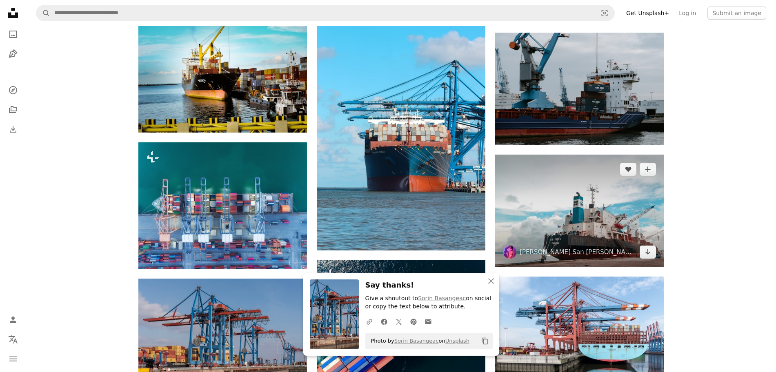
click at [590, 206] on img at bounding box center [579, 211] width 169 height 112
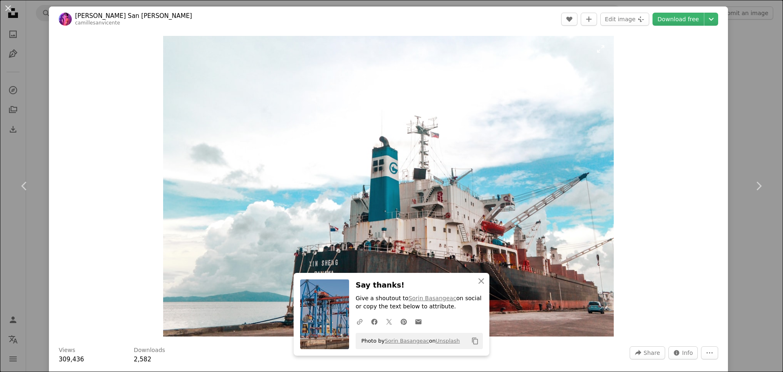
click at [517, 186] on img "Zoom in on this image" at bounding box center [388, 186] width 451 height 301
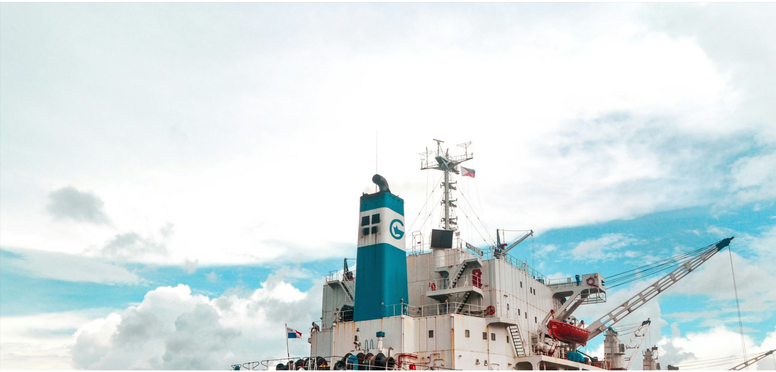
scroll to position [70, 0]
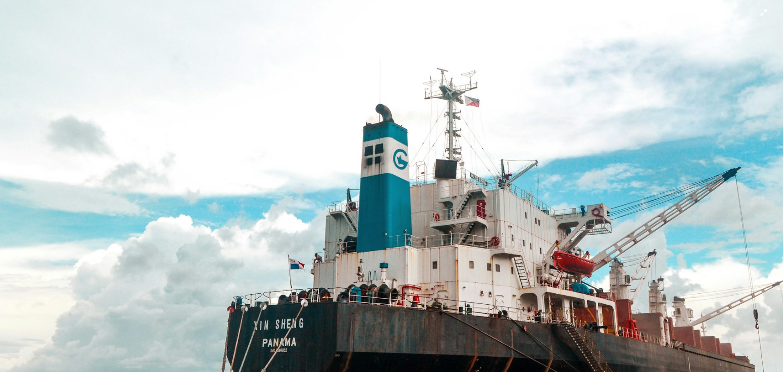
click at [511, 191] on img "Zoom out on this image" at bounding box center [392, 190] width 784 height 523
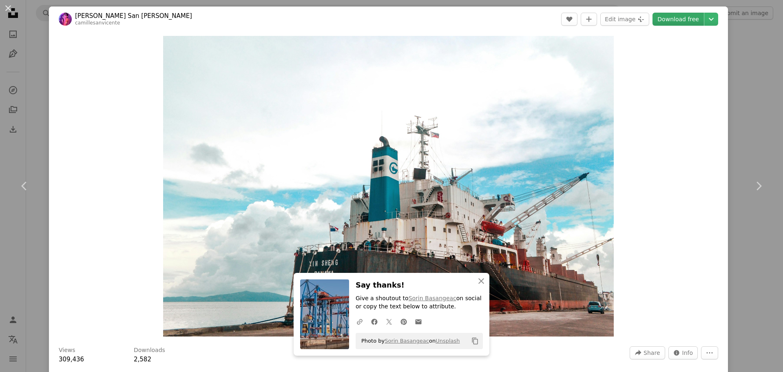
click at [626, 20] on link "Download free" at bounding box center [678, 19] width 51 height 13
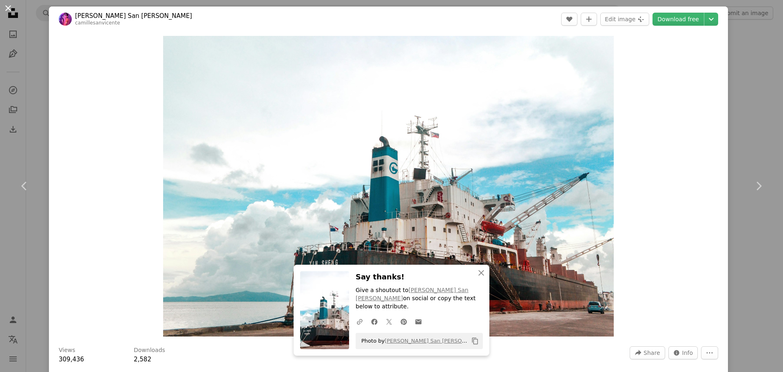
click at [7, 10] on button "An X shape" at bounding box center [8, 8] width 10 height 10
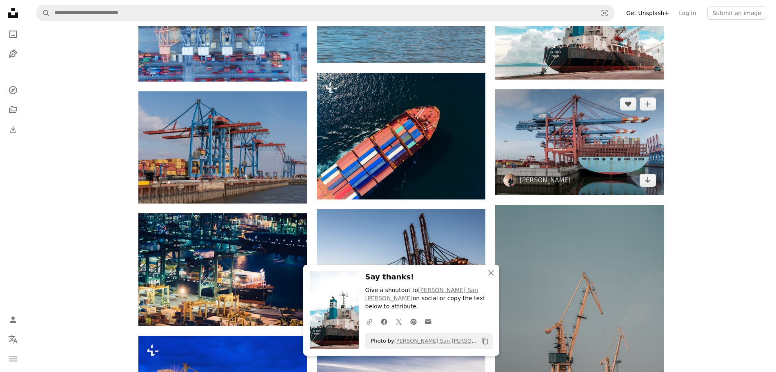
scroll to position [4080, 0]
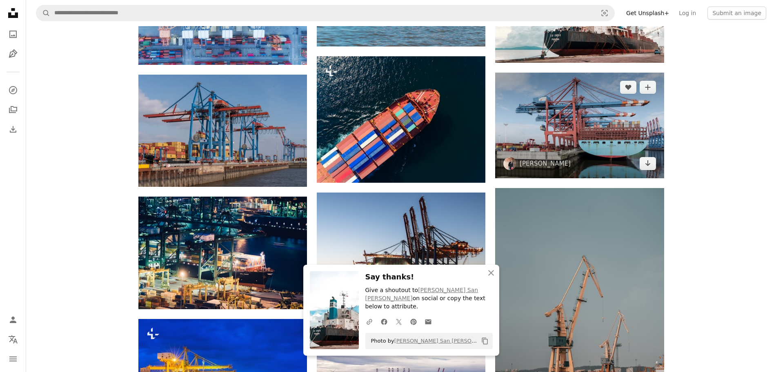
click at [577, 97] on img at bounding box center [579, 126] width 169 height 106
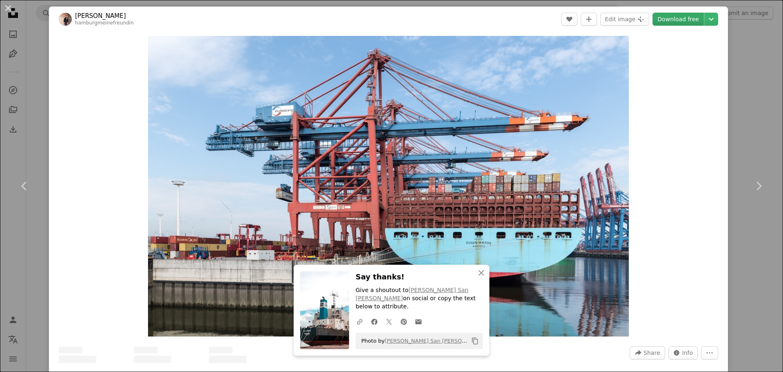
click at [626, 18] on link "Download free" at bounding box center [678, 19] width 51 height 13
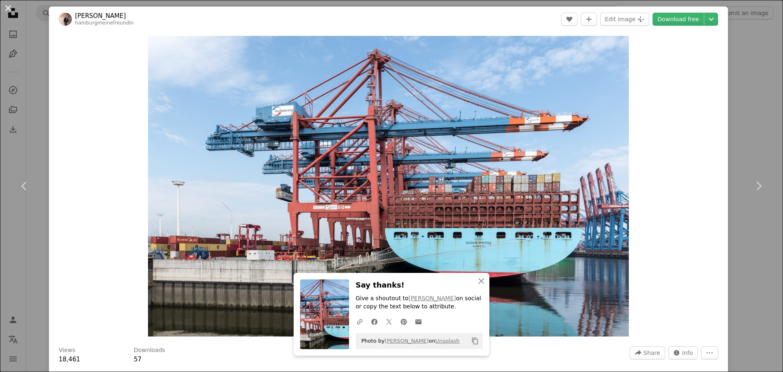
click at [11, 6] on button "An X shape" at bounding box center [8, 8] width 10 height 10
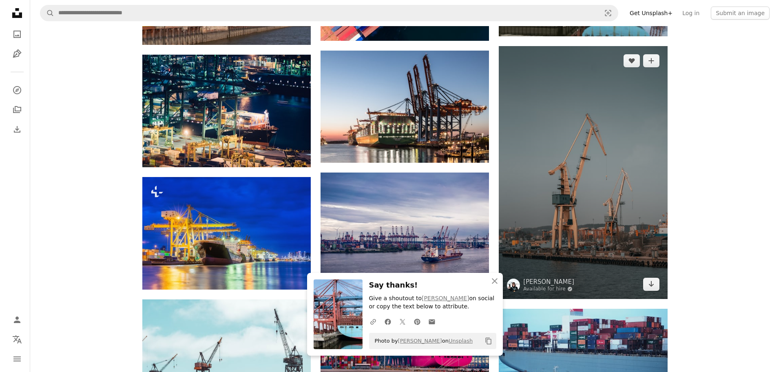
scroll to position [4234, 0]
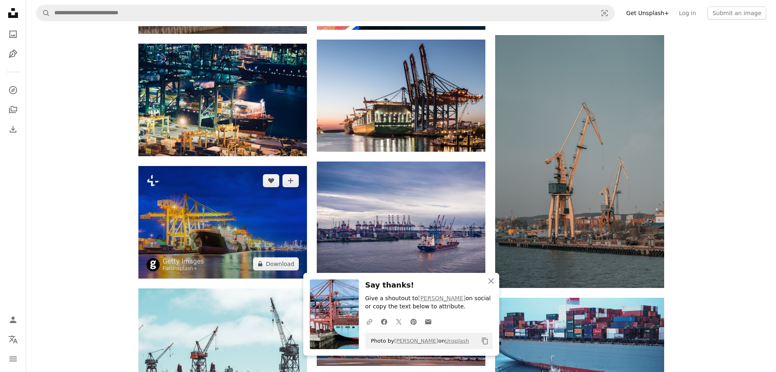
click at [246, 211] on img at bounding box center [222, 222] width 169 height 112
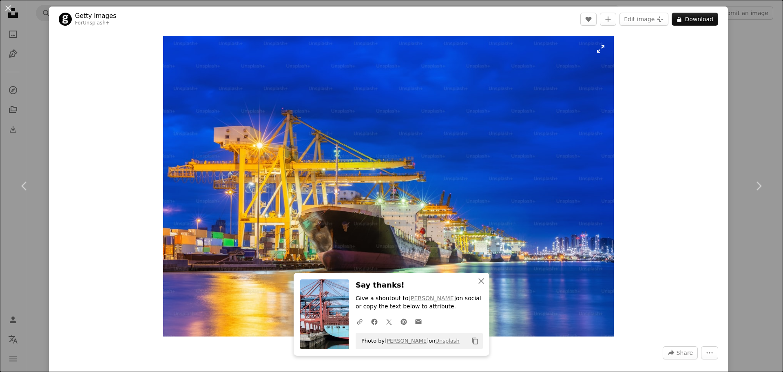
click at [491, 207] on img "Zoom in on this image" at bounding box center [388, 186] width 451 height 301
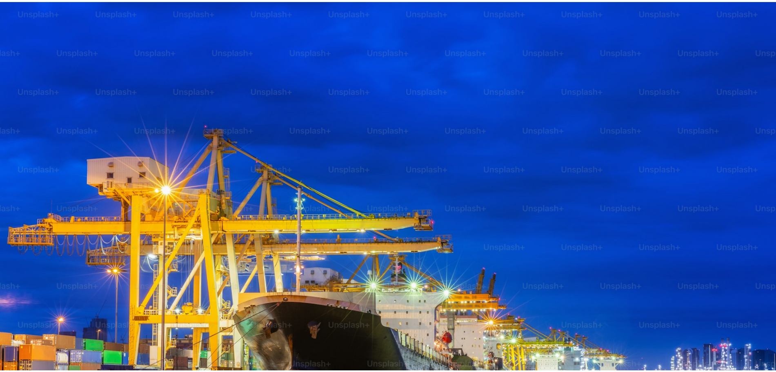
scroll to position [71, 0]
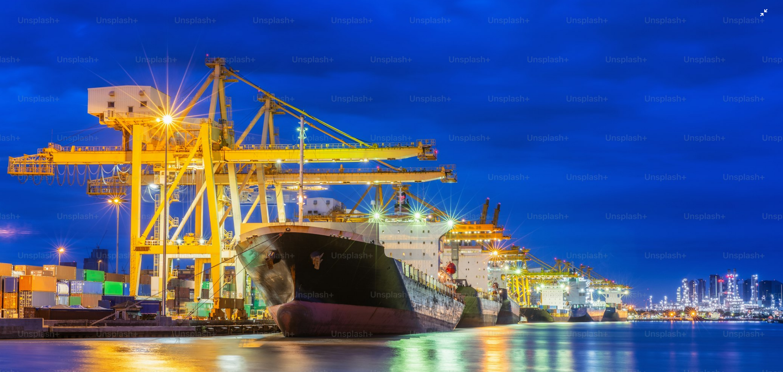
click at [248, 194] on img "Zoom out on this image" at bounding box center [392, 190] width 784 height 523
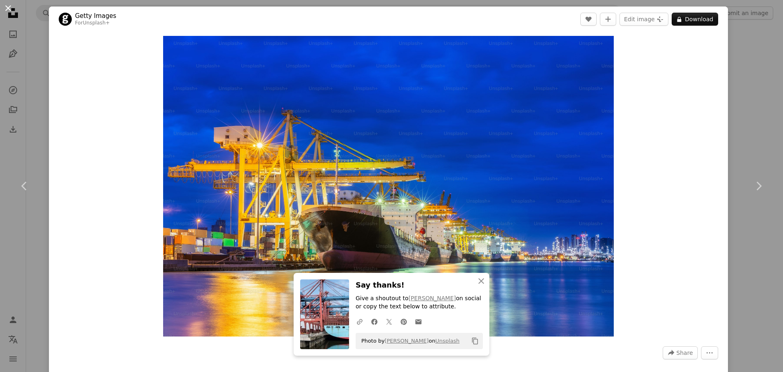
click at [8, 4] on button "An X shape" at bounding box center [8, 8] width 10 height 10
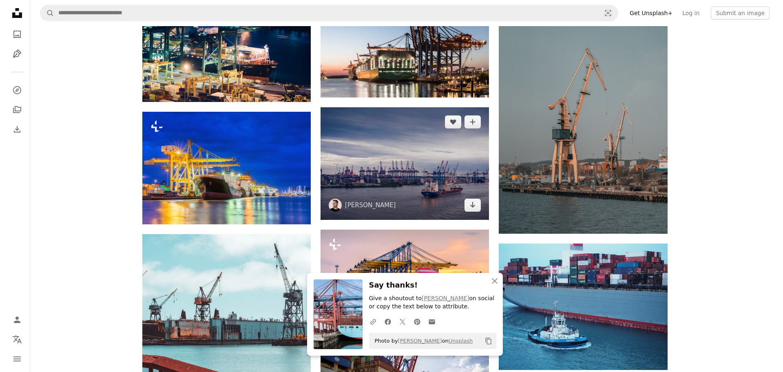
scroll to position [4387, 0]
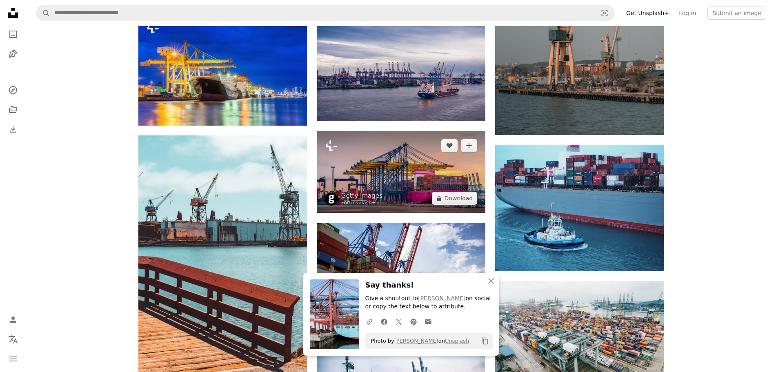
click at [376, 160] on img at bounding box center [401, 172] width 169 height 82
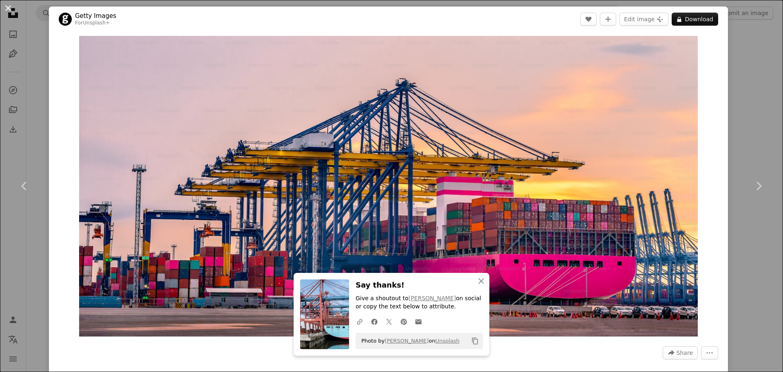
click at [11, 6] on button "An X shape" at bounding box center [8, 8] width 10 height 10
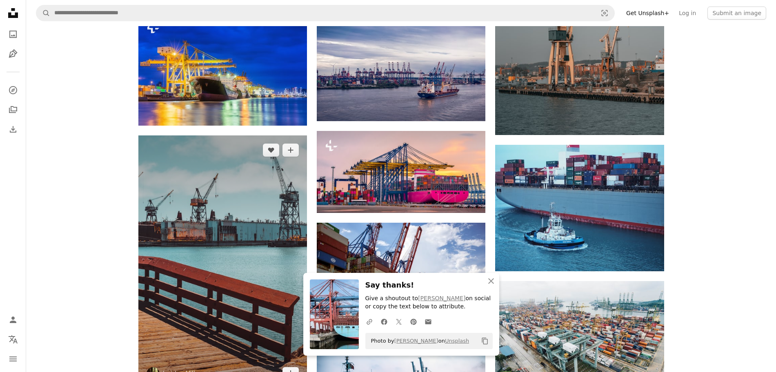
click at [220, 212] on img at bounding box center [222, 261] width 169 height 253
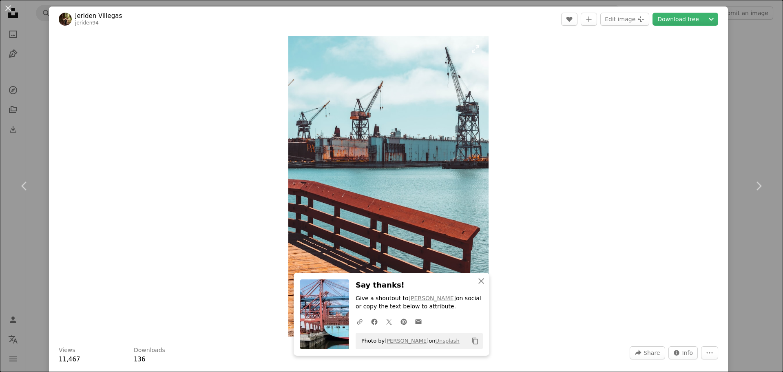
click at [446, 180] on img "Zoom in on this image" at bounding box center [388, 186] width 200 height 301
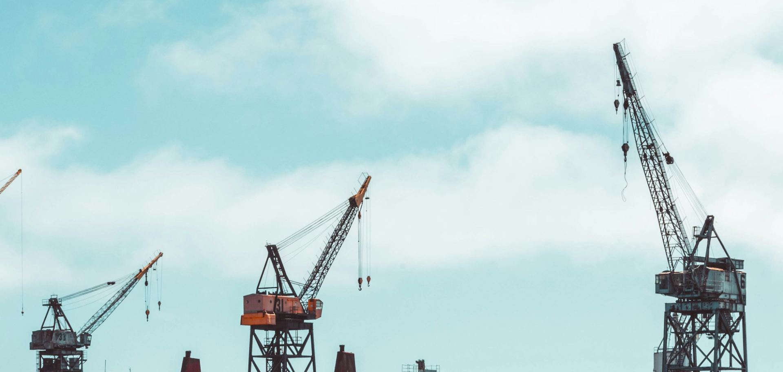
scroll to position [391, 0]
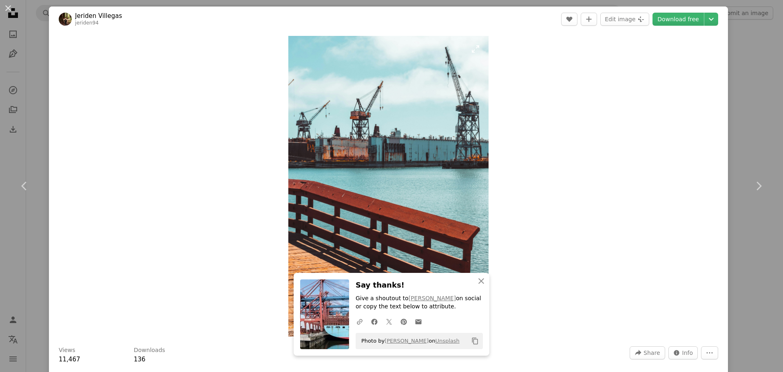
click at [446, 180] on img "Zoom in on this image" at bounding box center [388, 186] width 200 height 301
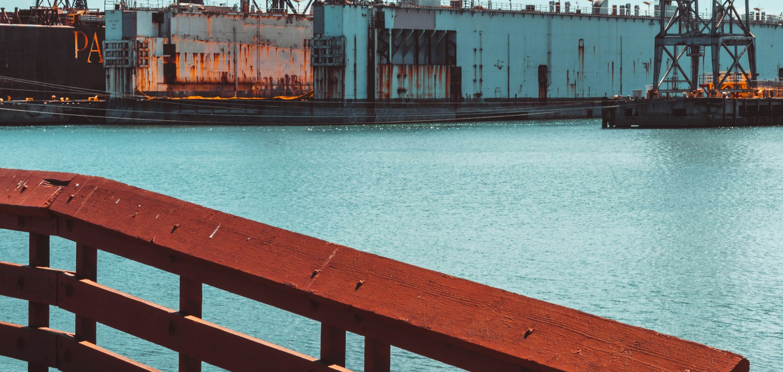
click at [446, 180] on img "Zoom out on this image" at bounding box center [392, 197] width 784 height 1176
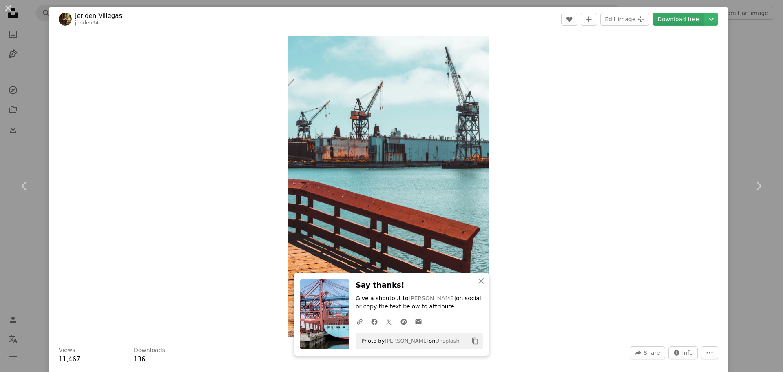
click at [626, 18] on link "Download free" at bounding box center [678, 19] width 51 height 13
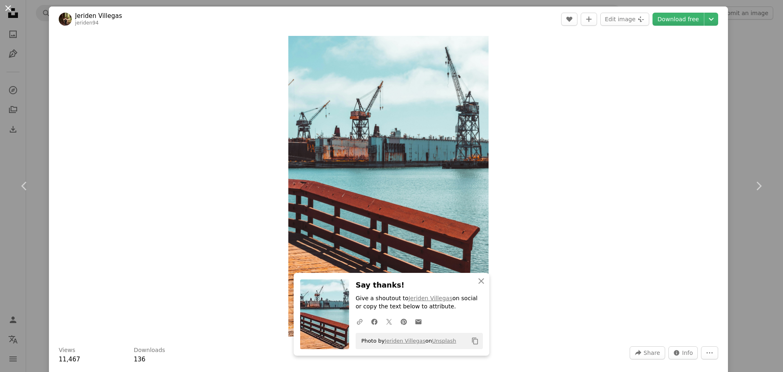
click at [8, 10] on button "An X shape" at bounding box center [8, 8] width 10 height 10
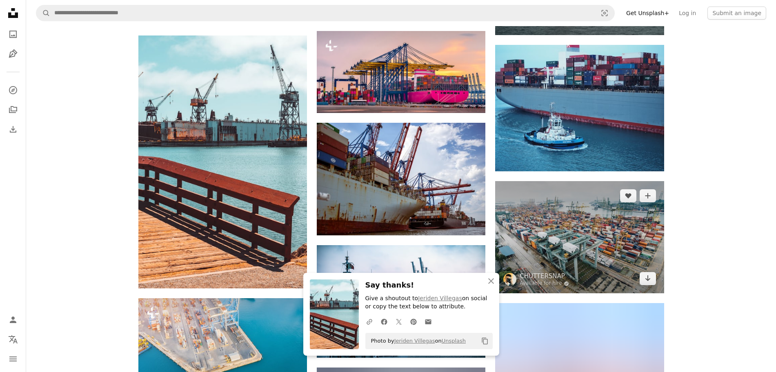
scroll to position [4438, 0]
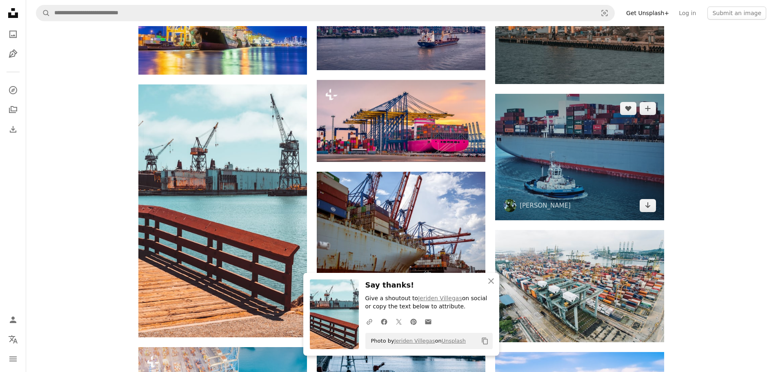
click at [622, 147] on img at bounding box center [579, 157] width 169 height 126
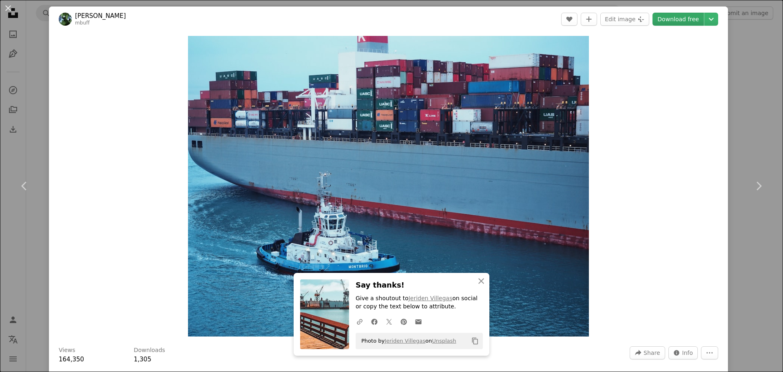
click at [626, 20] on link "Download free" at bounding box center [678, 19] width 51 height 13
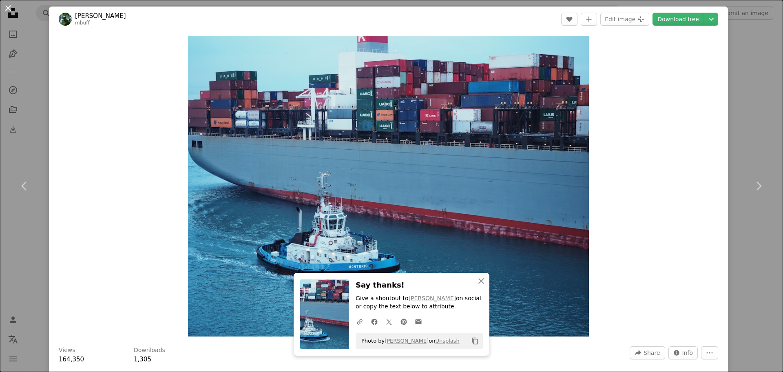
click at [7, 10] on button "An X shape" at bounding box center [8, 8] width 10 height 10
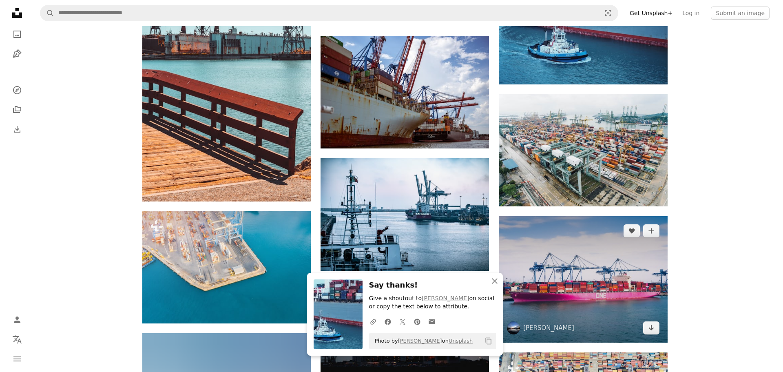
scroll to position [4591, 0]
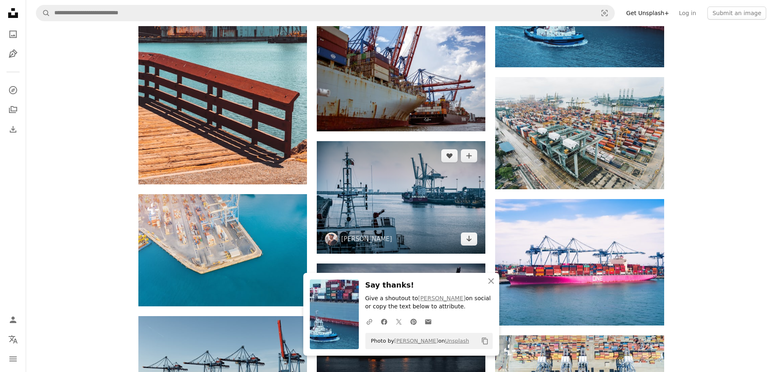
click at [437, 198] on img at bounding box center [401, 197] width 169 height 113
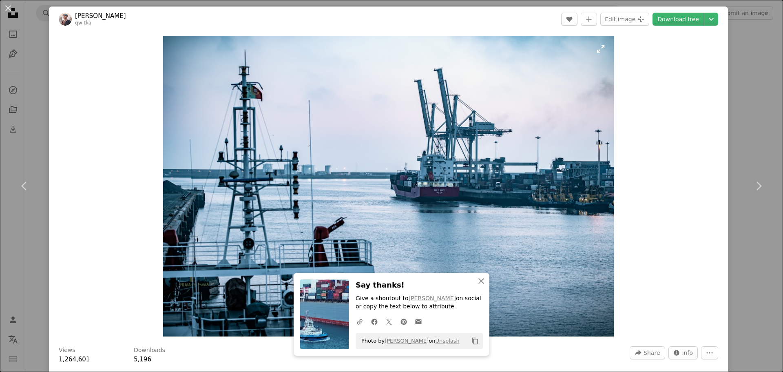
click at [503, 190] on img "Zoom in on this image" at bounding box center [388, 186] width 450 height 301
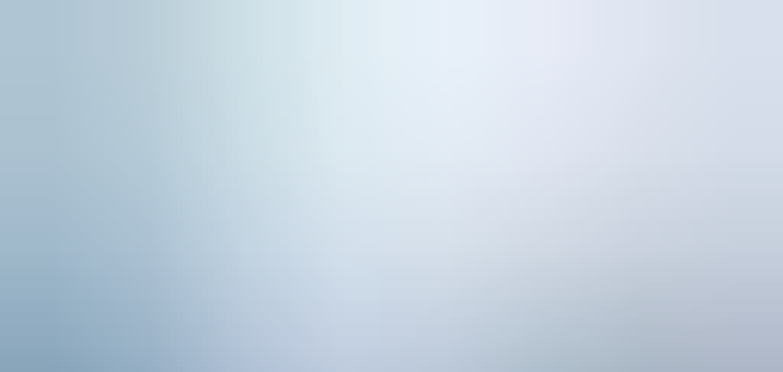
scroll to position [71, 0]
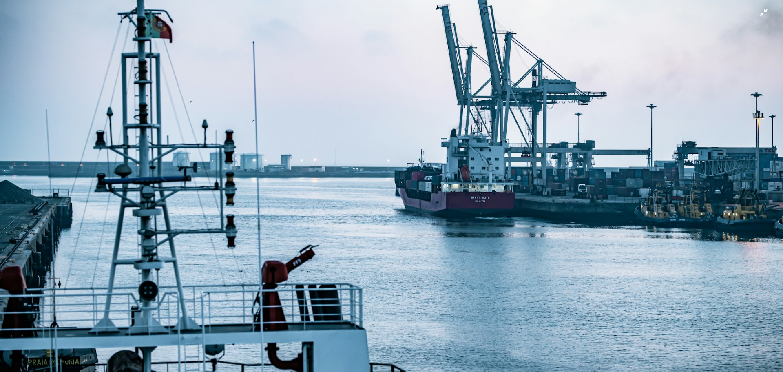
click at [495, 190] on img "Zoom out on this image" at bounding box center [392, 191] width 784 height 524
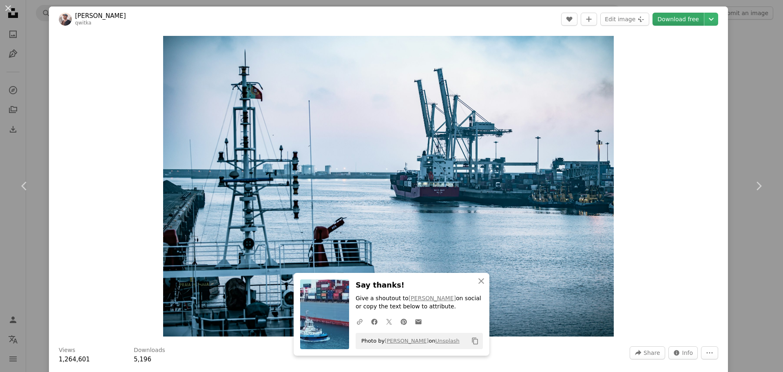
click at [626, 17] on link "Download free" at bounding box center [678, 19] width 51 height 13
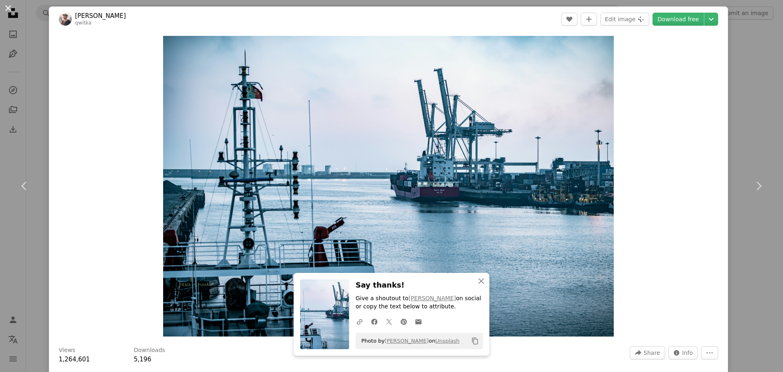
click at [10, 9] on button "An X shape" at bounding box center [8, 8] width 10 height 10
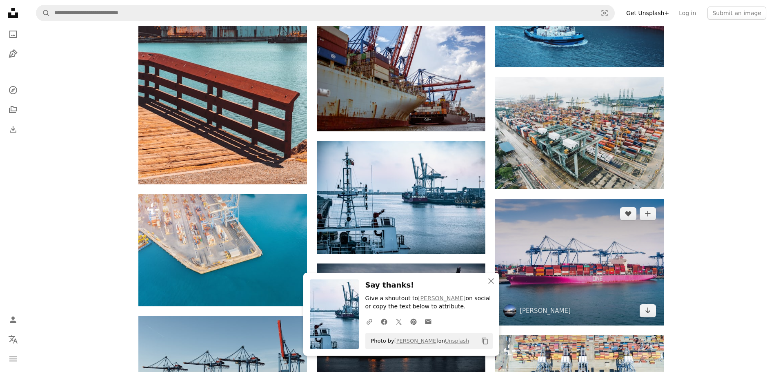
click at [580, 258] on img at bounding box center [579, 262] width 169 height 126
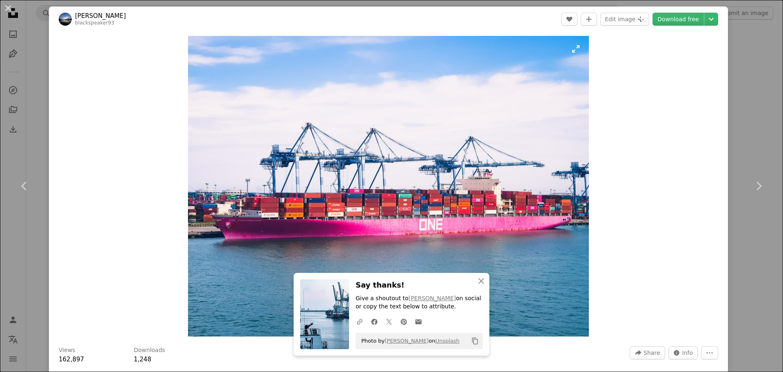
click at [481, 235] on img "Zoom in on this image" at bounding box center [388, 186] width 401 height 301
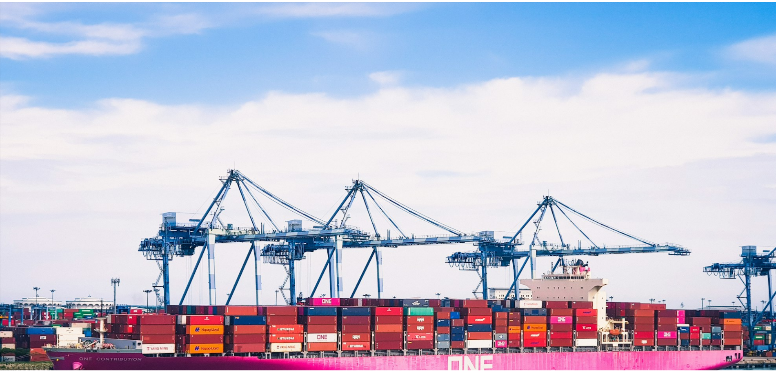
scroll to position [102, 0]
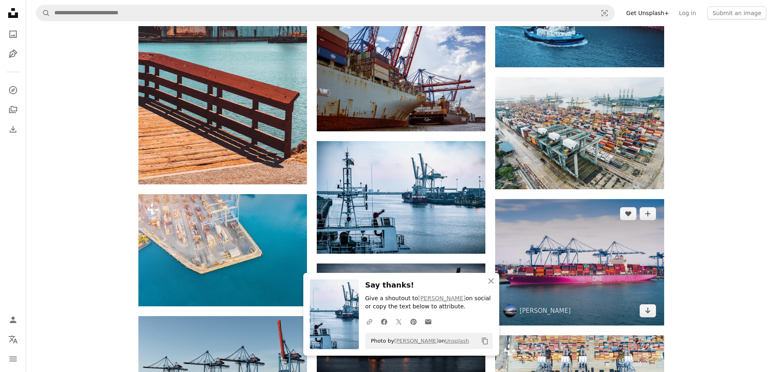
click at [579, 253] on img at bounding box center [579, 262] width 169 height 126
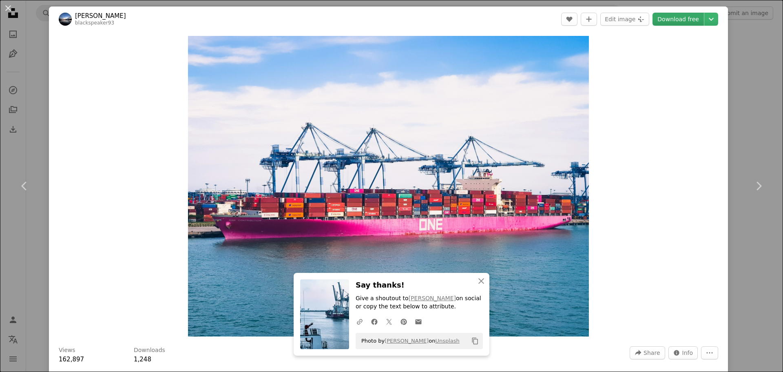
click at [626, 20] on link "Download free" at bounding box center [678, 19] width 51 height 13
click at [7, 9] on button "An X shape" at bounding box center [8, 8] width 10 height 10
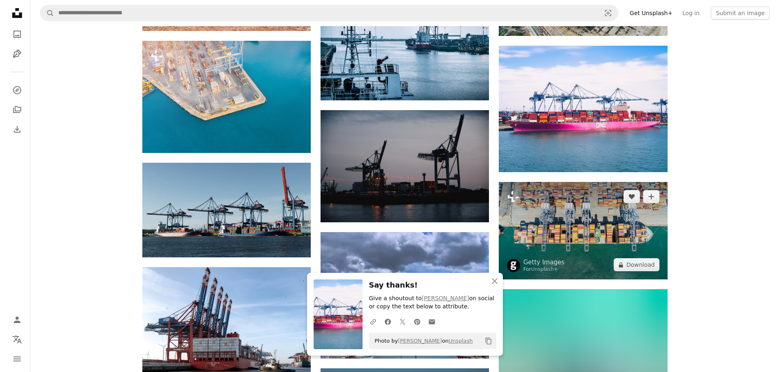
scroll to position [4795, 0]
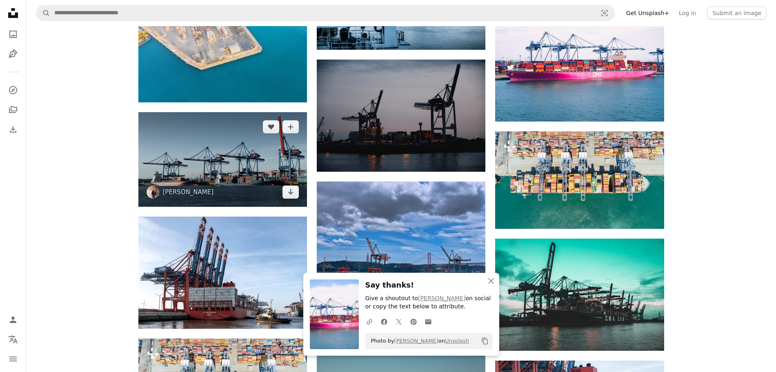
click at [266, 142] on img at bounding box center [222, 159] width 169 height 95
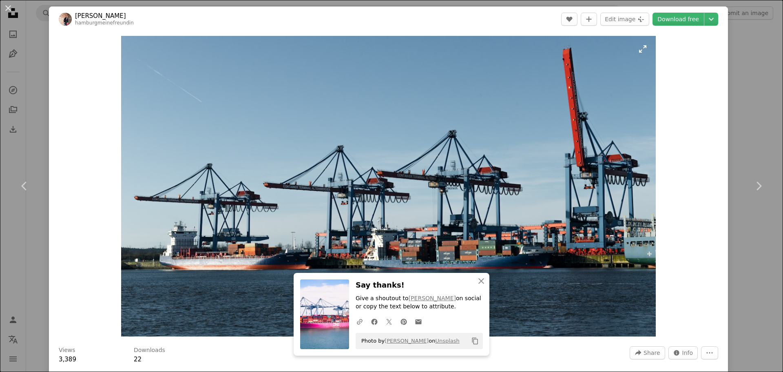
click at [532, 204] on img "Zoom in on this image" at bounding box center [388, 186] width 535 height 301
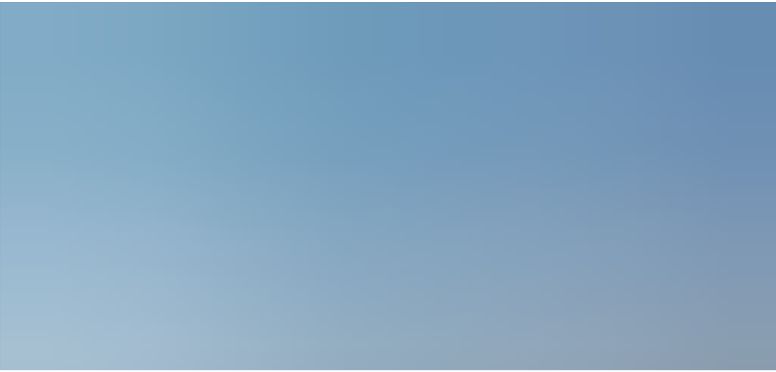
scroll to position [30, 0]
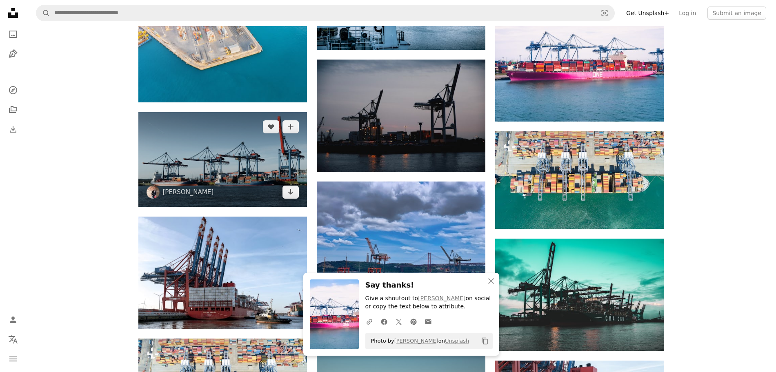
click at [225, 164] on img at bounding box center [222, 159] width 169 height 95
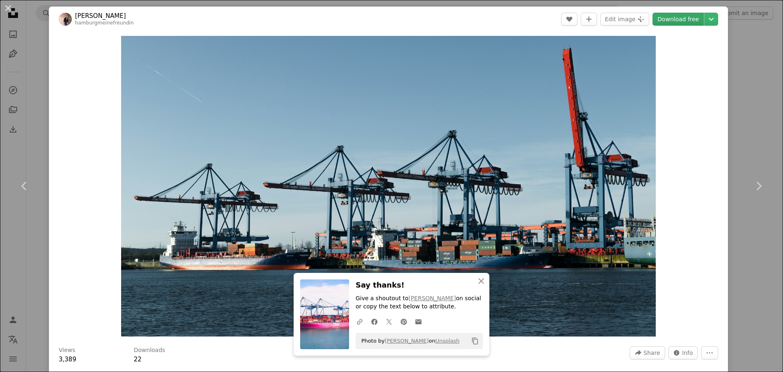
click at [626, 22] on link "Download free" at bounding box center [678, 19] width 51 height 13
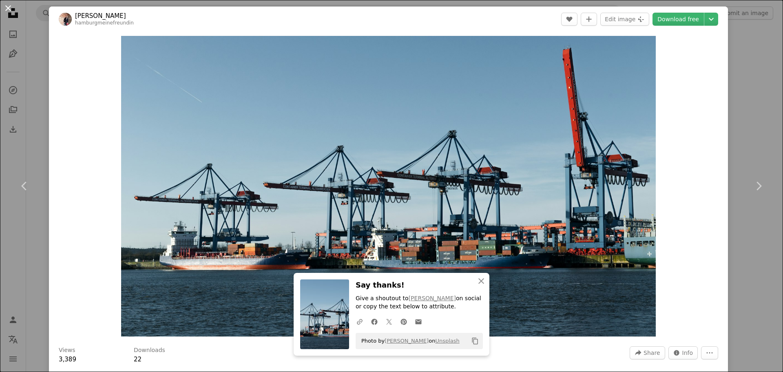
click at [9, 8] on button "An X shape" at bounding box center [8, 8] width 10 height 10
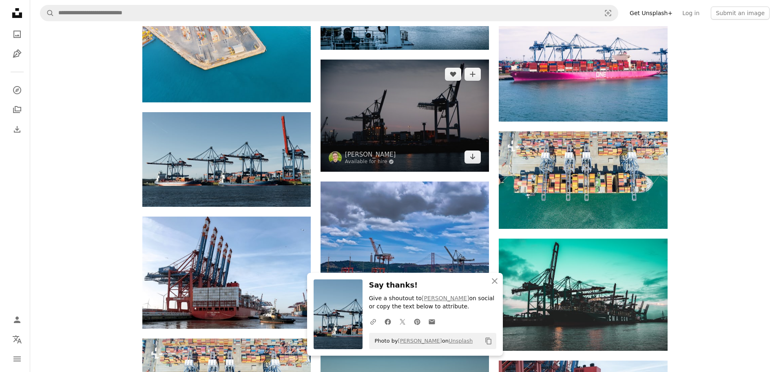
scroll to position [4846, 0]
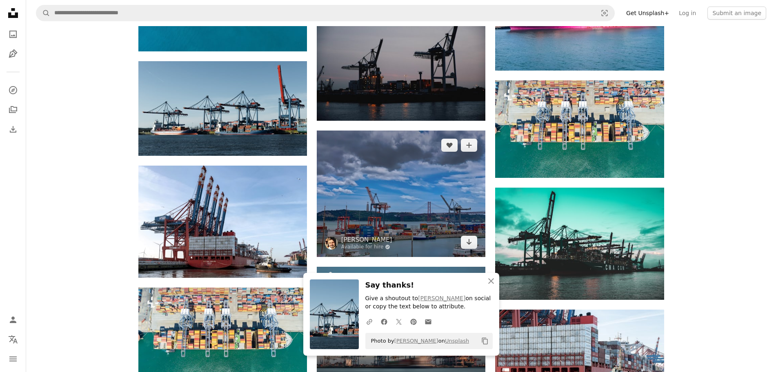
click at [387, 198] on img at bounding box center [401, 194] width 169 height 126
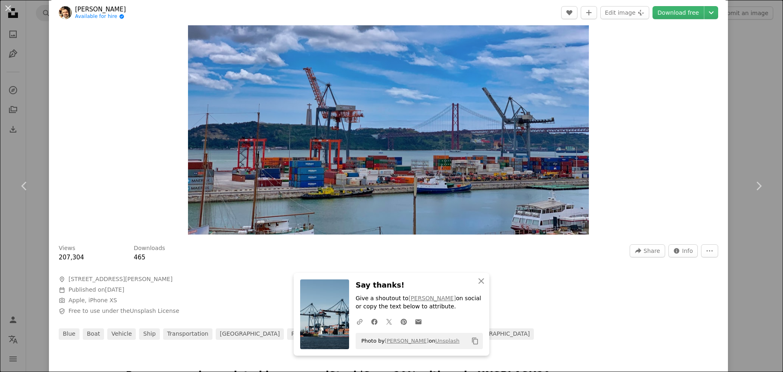
scroll to position [51, 0]
